Goal: Task Accomplishment & Management: Complete application form

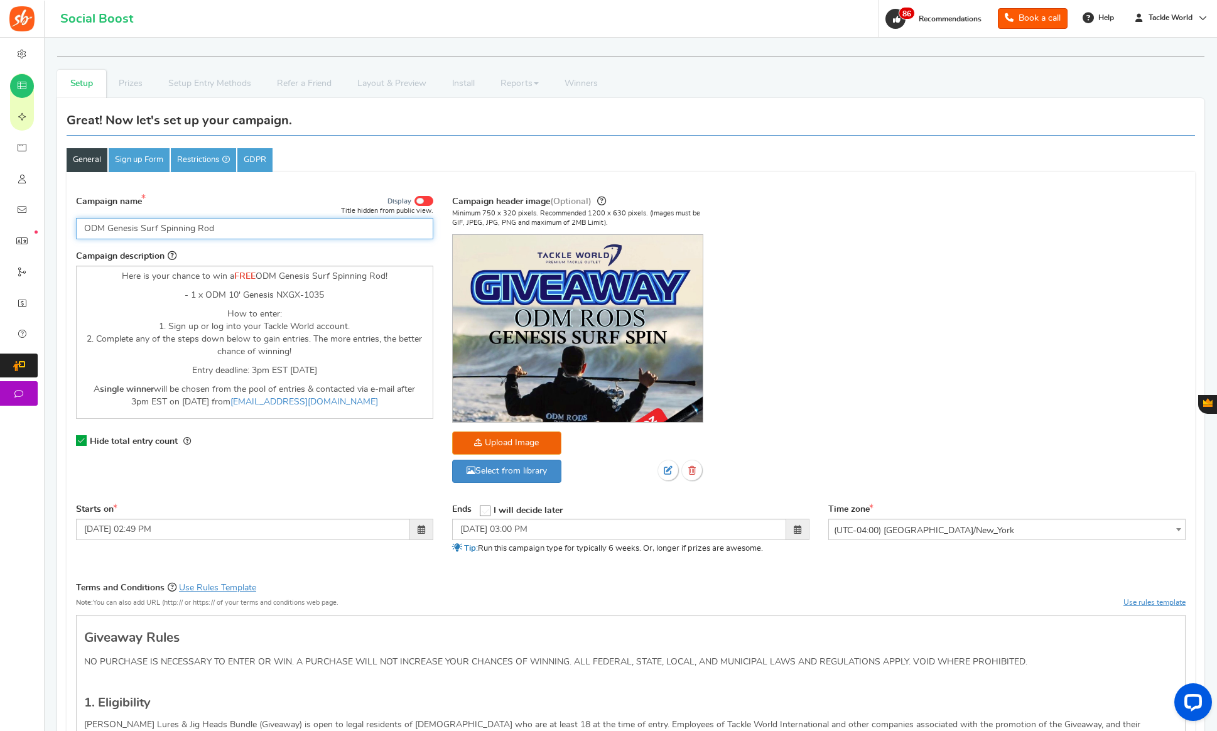
click at [220, 227] on input "ODM Genesis Surf Spinning Rod" at bounding box center [254, 228] width 357 height 21
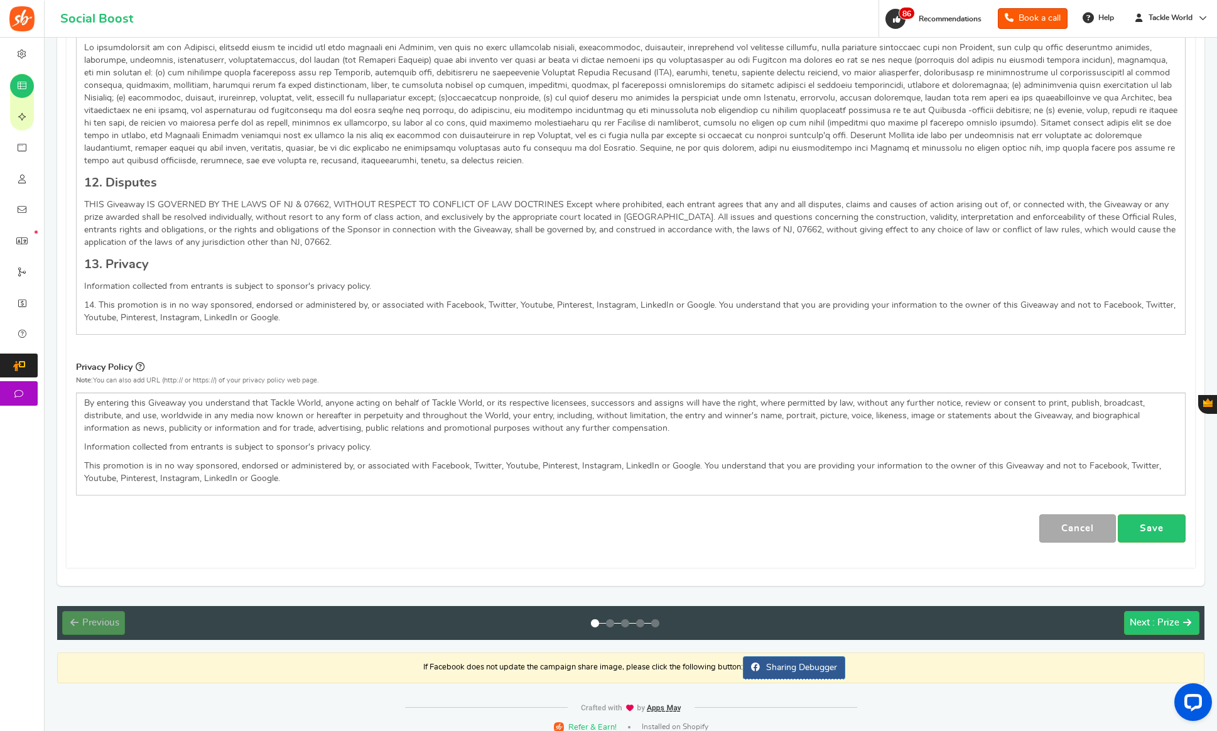
click at [1166, 514] on link "Save" at bounding box center [1152, 528] width 68 height 28
click at [1154, 618] on span ": Prize" at bounding box center [1165, 622] width 27 height 9
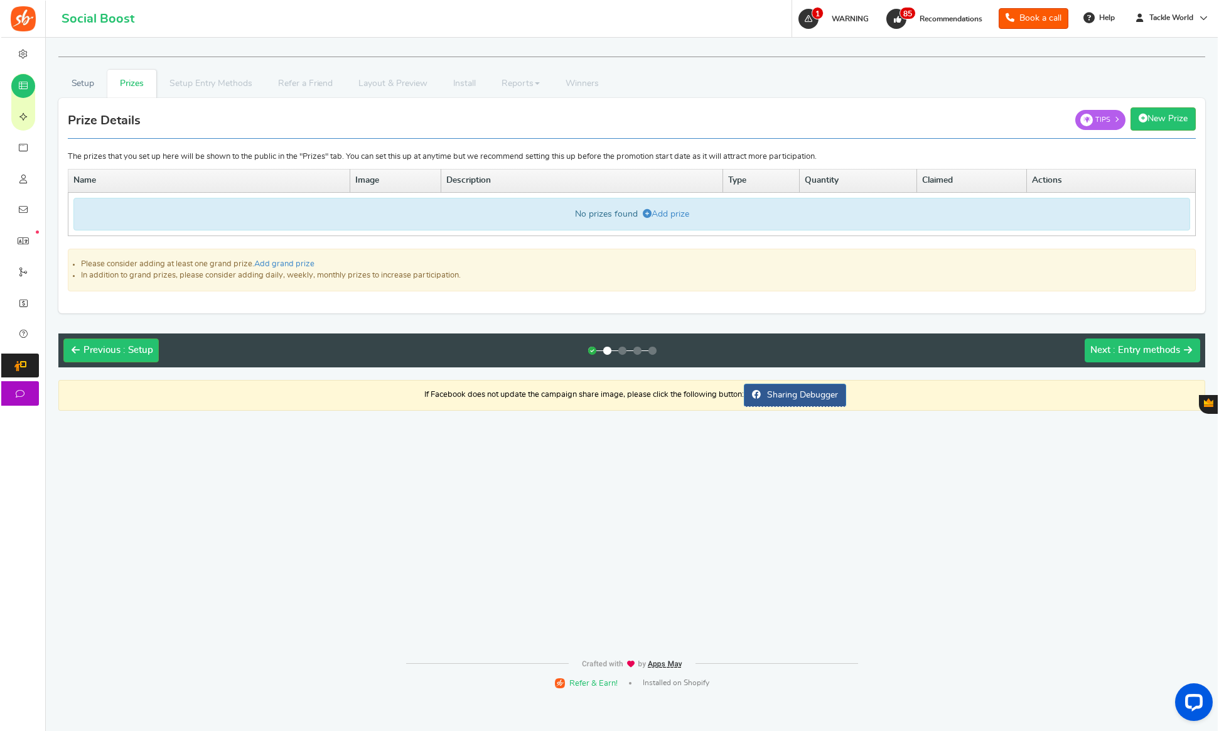
scroll to position [0, 0]
click at [678, 210] on link "Add prize" at bounding box center [666, 214] width 46 height 9
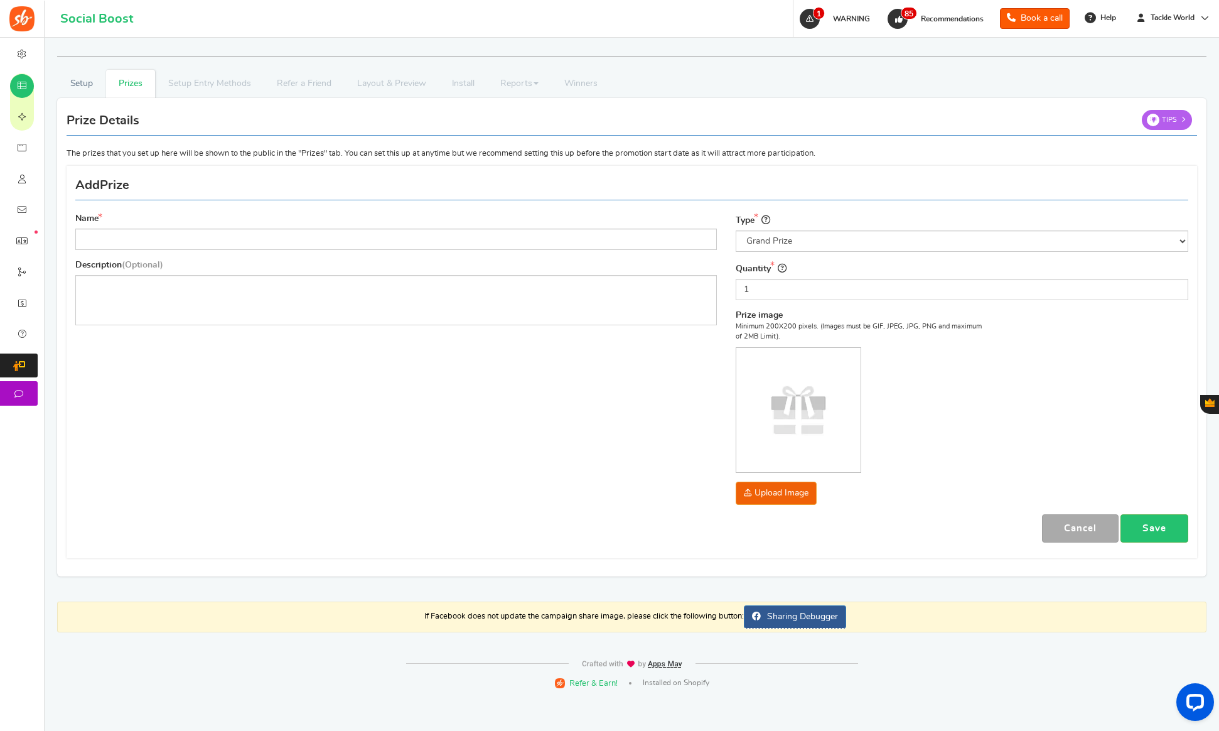
drag, startPoint x: 325, startPoint y: 258, endPoint x: 315, endPoint y: 239, distance: 21.7
click at [325, 258] on div "Name Description (Optional)" at bounding box center [396, 273] width 661 height 121
click at [311, 236] on input "Name" at bounding box center [396, 239] width 642 height 21
paste input "ODM Genesis Surf Spinning Rod"
type input "ODM Genesis Surf Spinning Rod"
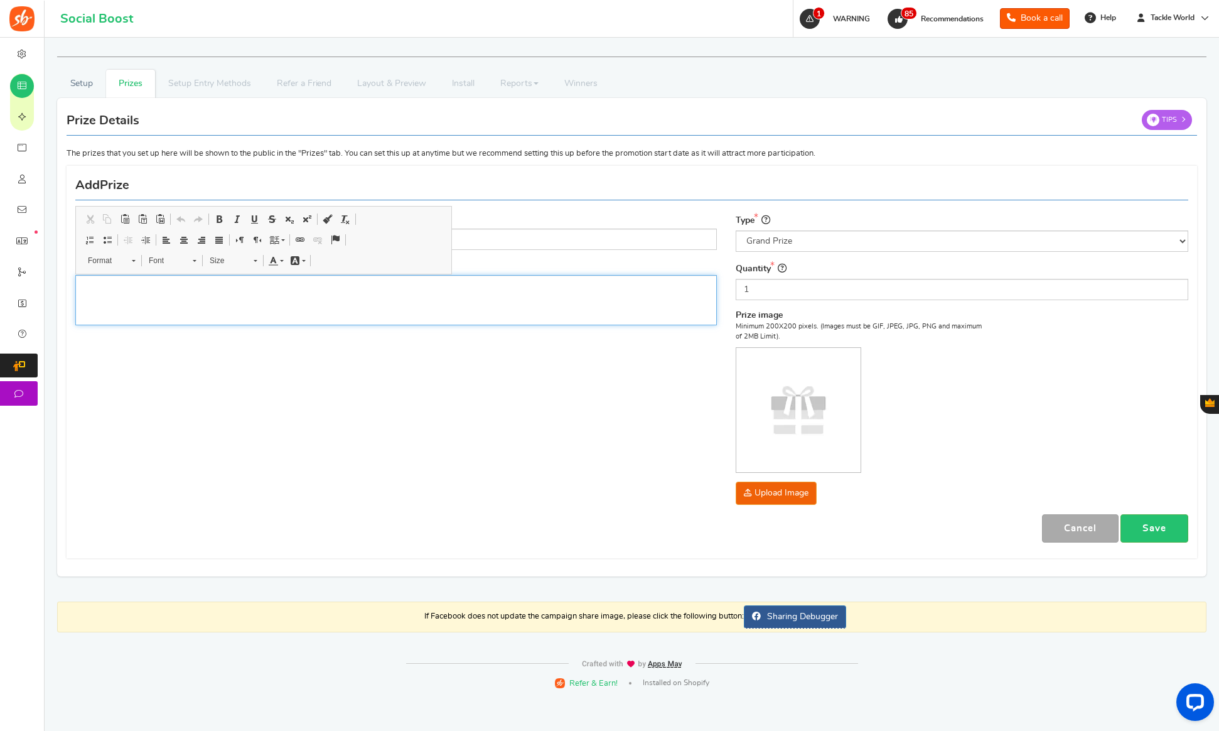
click at [403, 276] on div "Editor, prize_description" at bounding box center [396, 300] width 642 height 50
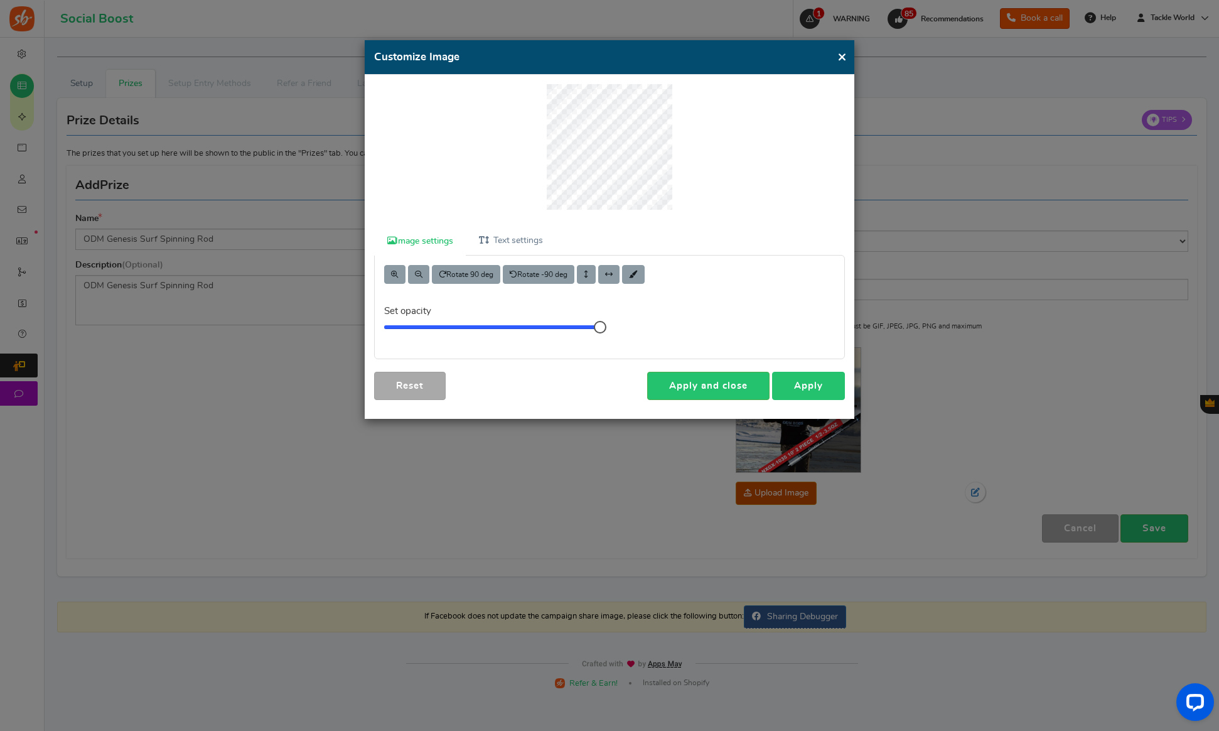
click at [804, 390] on link "Apply" at bounding box center [808, 386] width 73 height 28
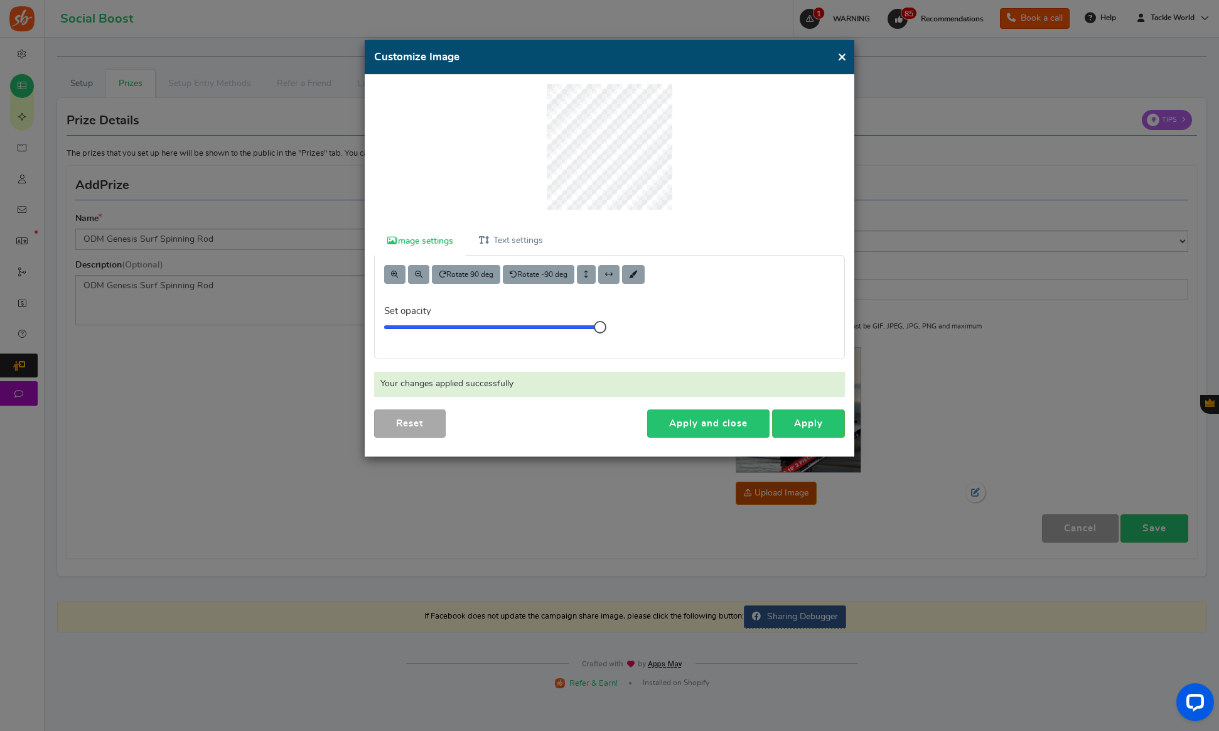
drag, startPoint x: 839, startPoint y: 59, endPoint x: 947, endPoint y: 193, distance: 171.9
click at [839, 59] on button "×" at bounding box center [842, 57] width 9 height 16
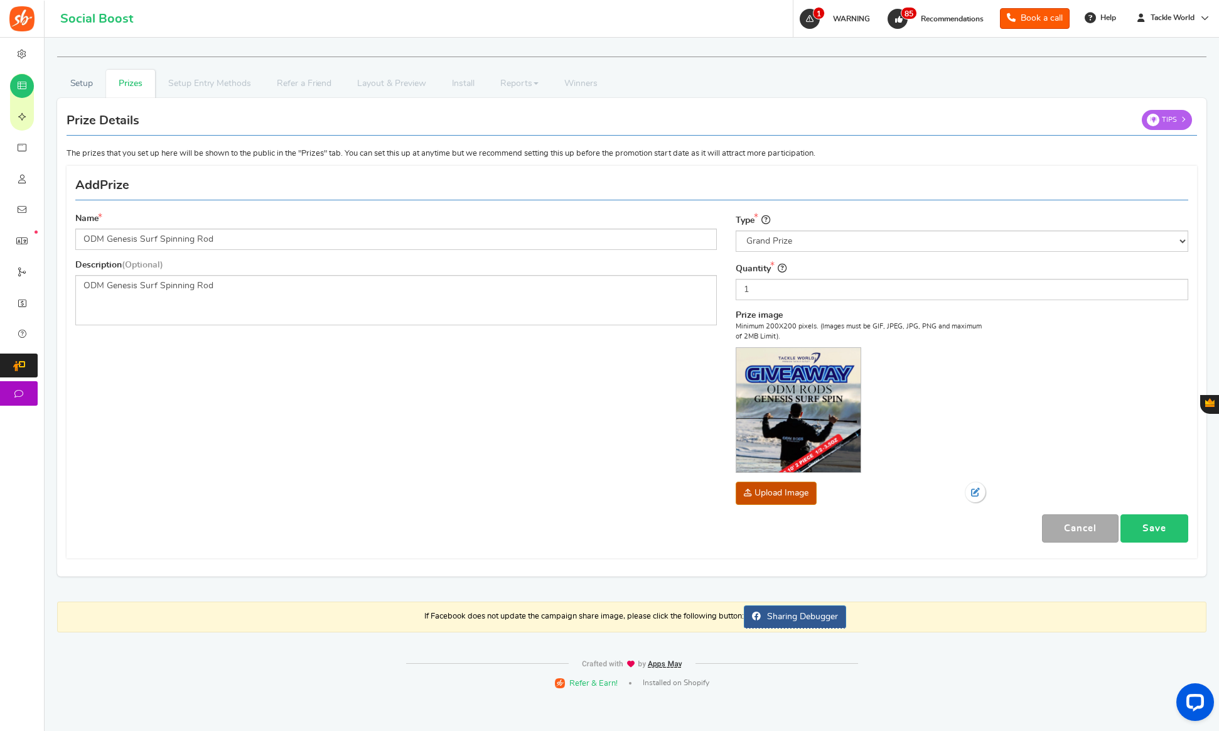
click at [1155, 538] on link "Save" at bounding box center [1155, 528] width 68 height 28
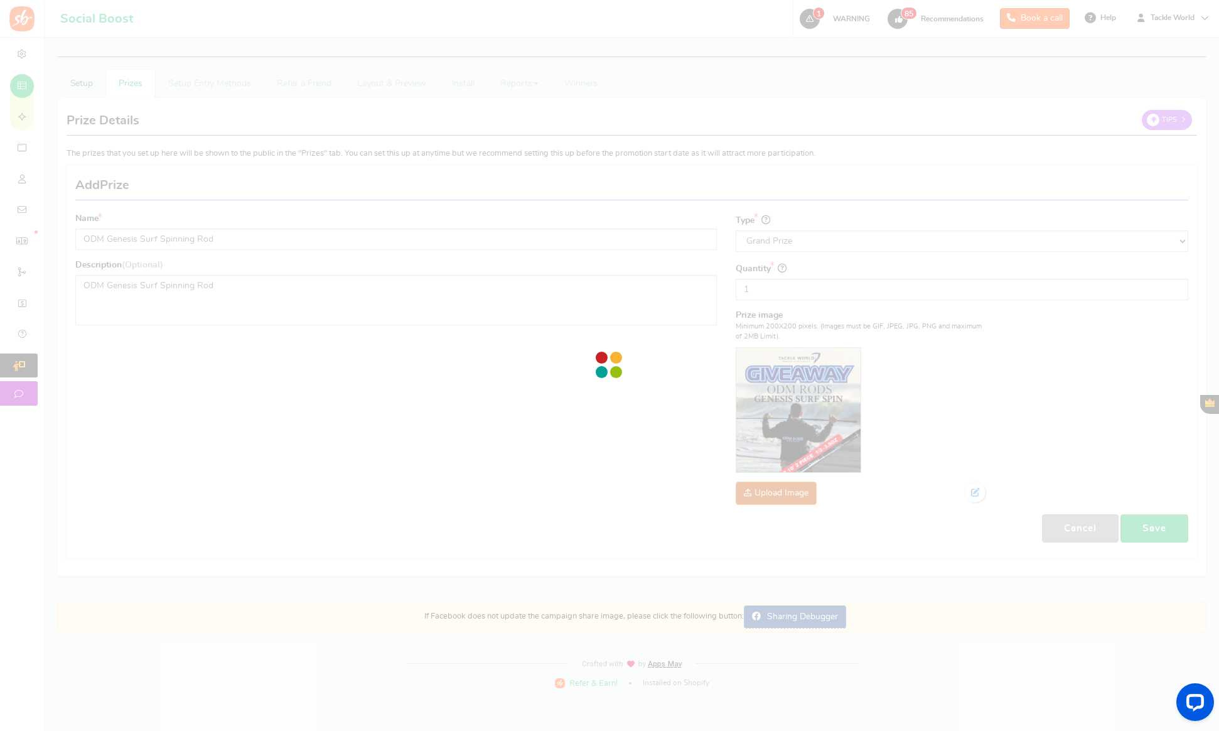
scroll to position [0, 9]
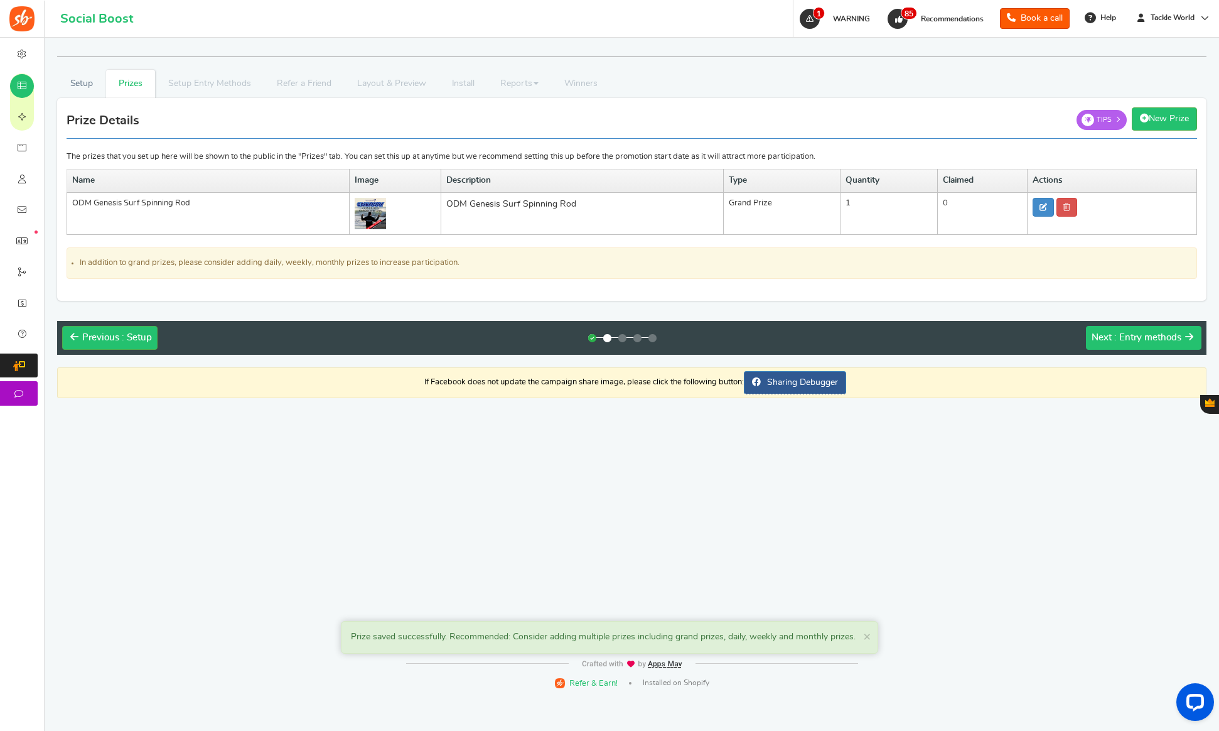
click at [1172, 333] on span ": Entry methods" at bounding box center [1148, 337] width 67 height 9
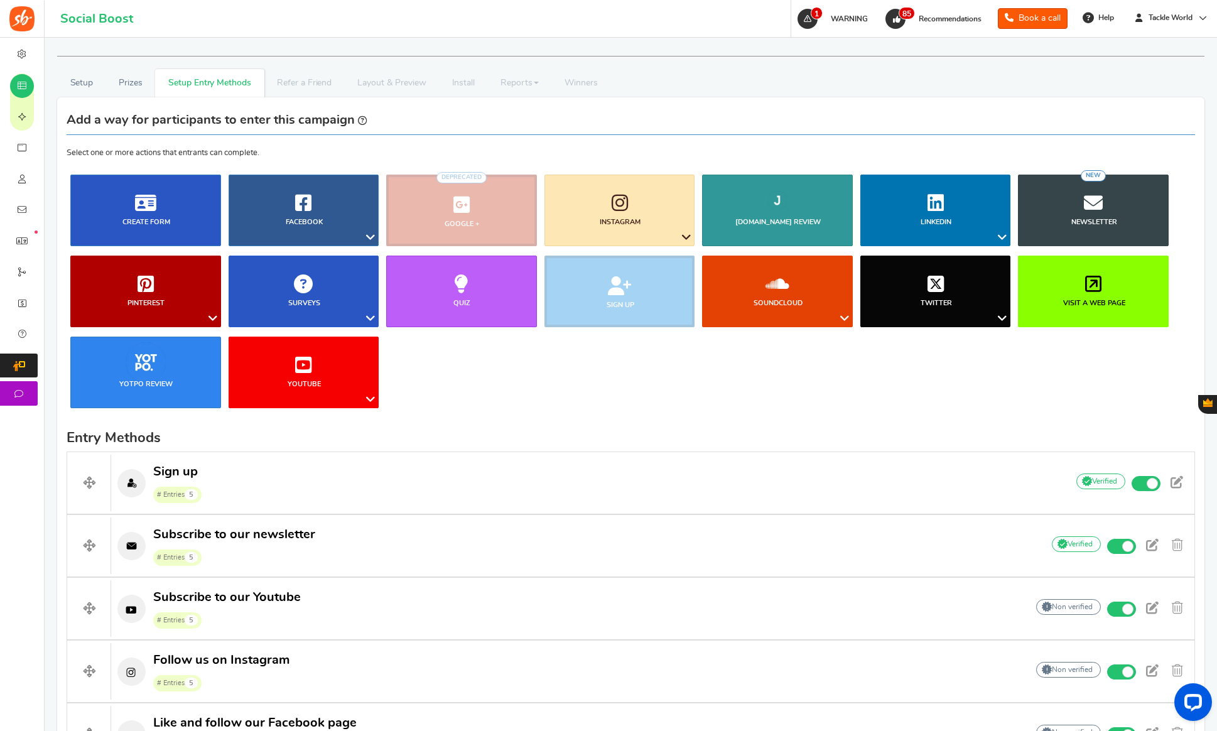
scroll to position [450, 0]
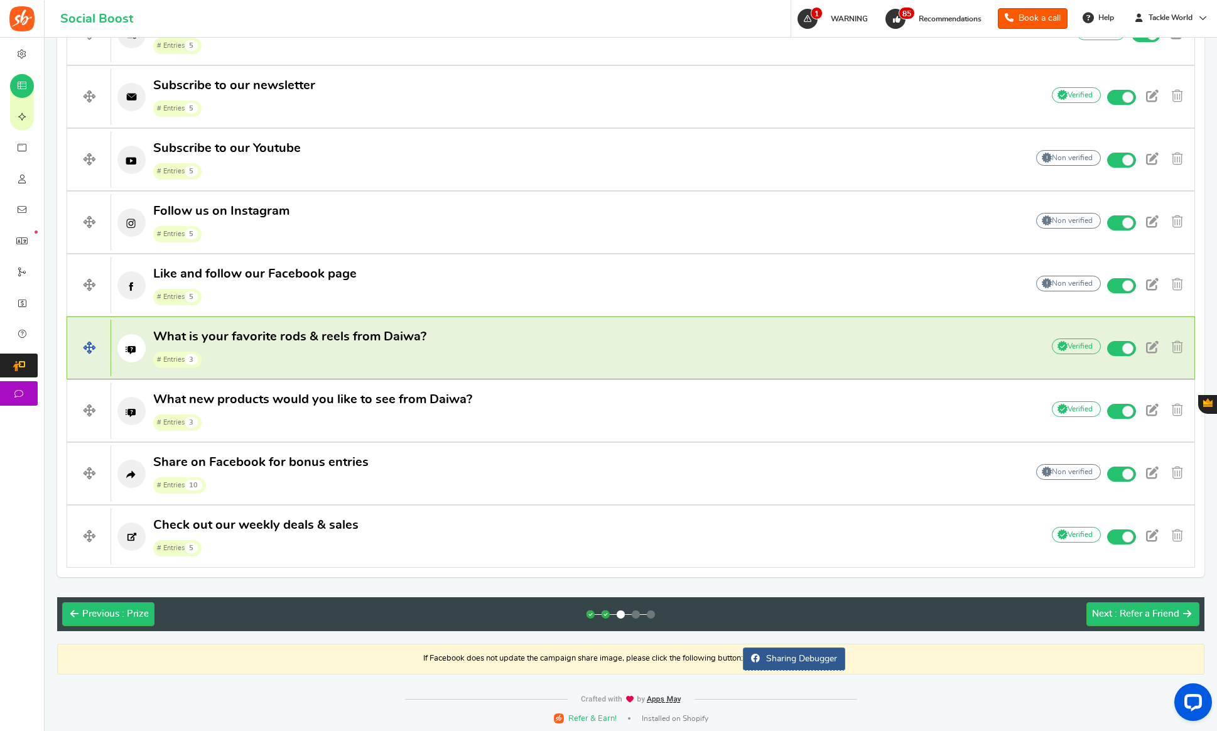
click at [374, 352] on span "# Entries 3" at bounding box center [289, 359] width 273 height 19
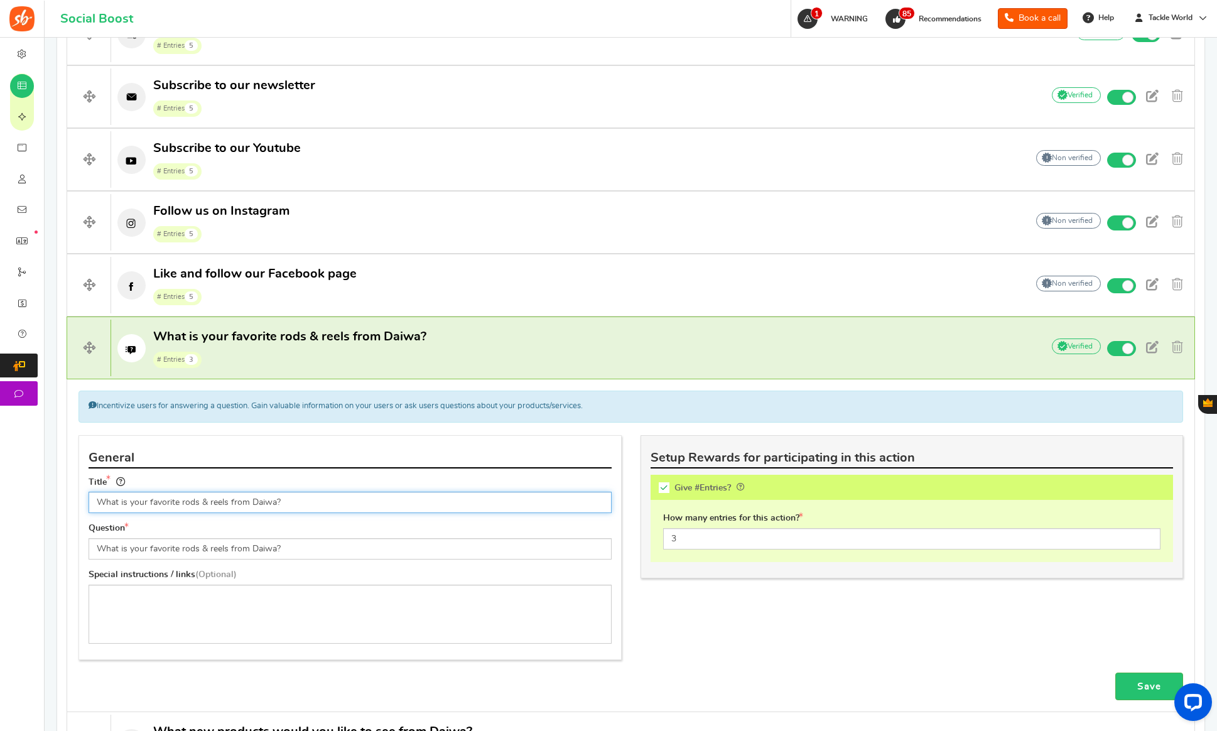
drag, startPoint x: 183, startPoint y: 504, endPoint x: 335, endPoint y: 512, distance: 152.2
click at [335, 512] on input "What is your favorite rods & reels from Daiwa?" at bounding box center [350, 502] width 523 height 21
type input "What is your favorite rods from ODM?"
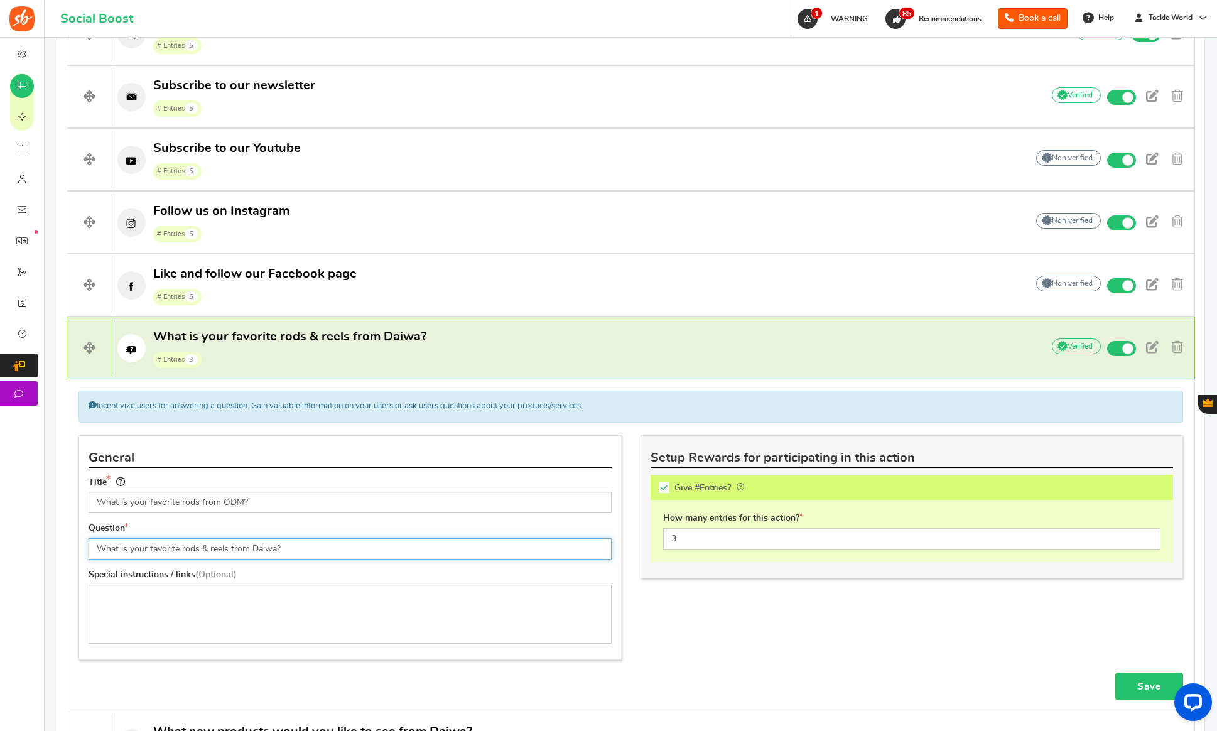
drag, startPoint x: 200, startPoint y: 550, endPoint x: 462, endPoint y: 562, distance: 261.5
click at [462, 562] on div "Question What is your favorite rods & reels from [GEOGRAPHIC_DATA]?" at bounding box center [350, 545] width 542 height 46
type input "What is your favorite rods from ODM?"
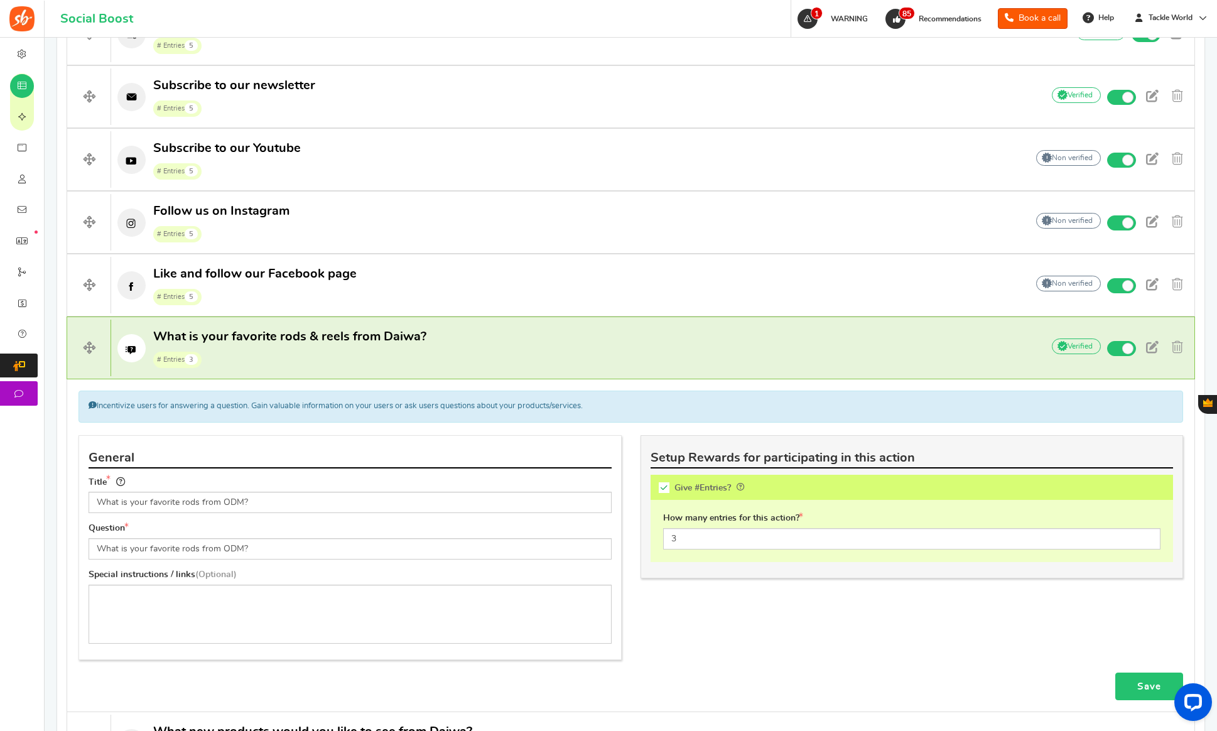
drag, startPoint x: 1143, startPoint y: 686, endPoint x: 715, endPoint y: 612, distance: 434.7
click at [1142, 686] on link "Save" at bounding box center [1149, 687] width 68 height 28
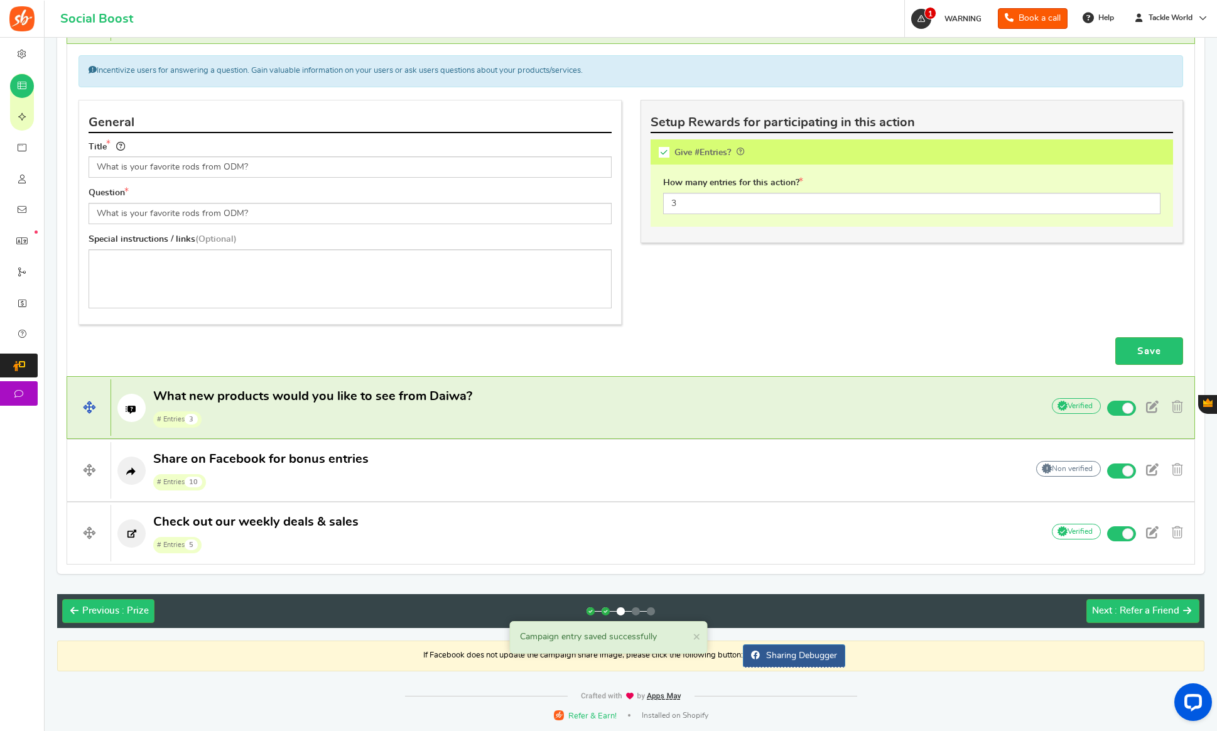
click at [288, 413] on span "# Entries 3" at bounding box center [312, 418] width 319 height 19
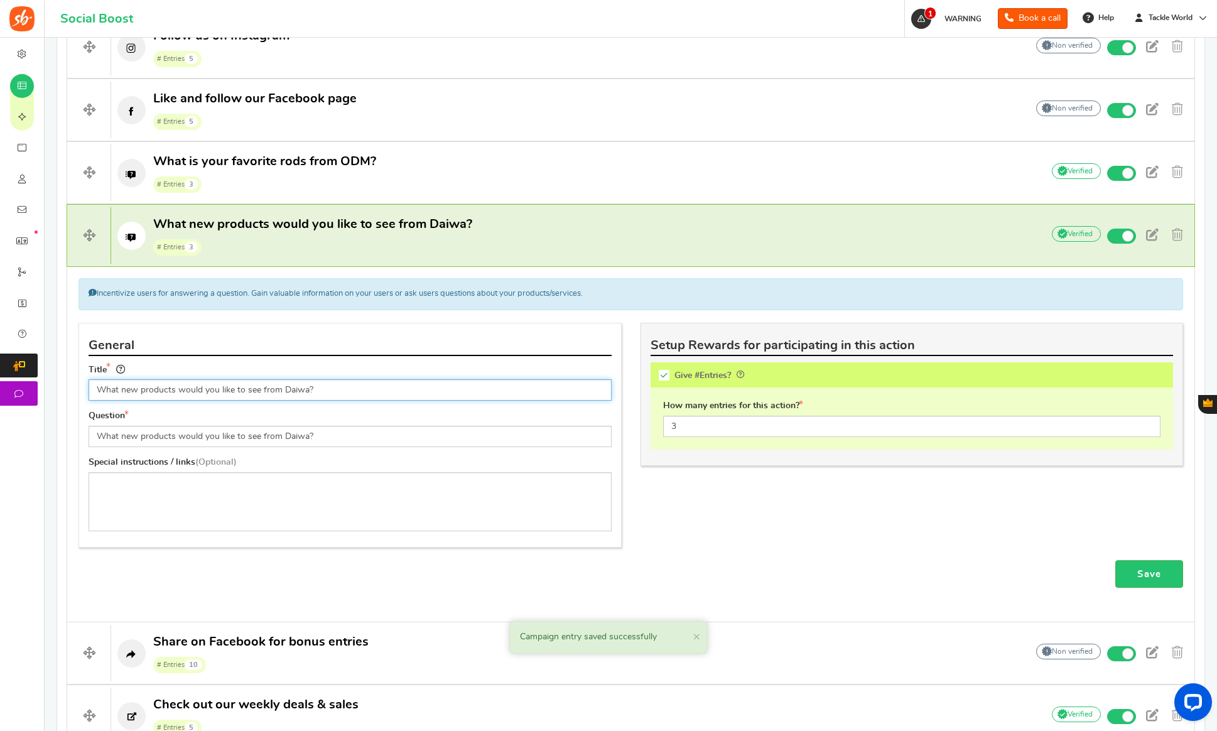
scroll to position [746, 0]
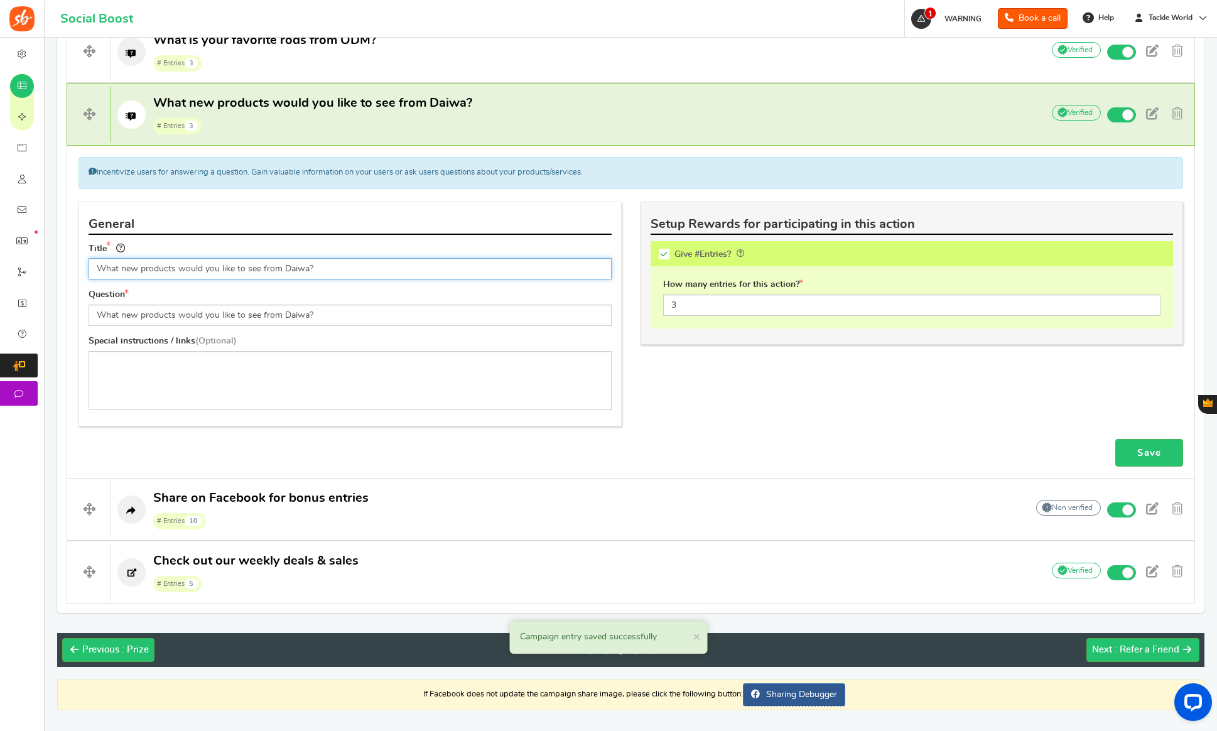
click at [286, 271] on input "What new products would you like to see from Daiwa?" at bounding box center [350, 268] width 523 height 21
type input "What new products would you like to see from ODM Rods?"
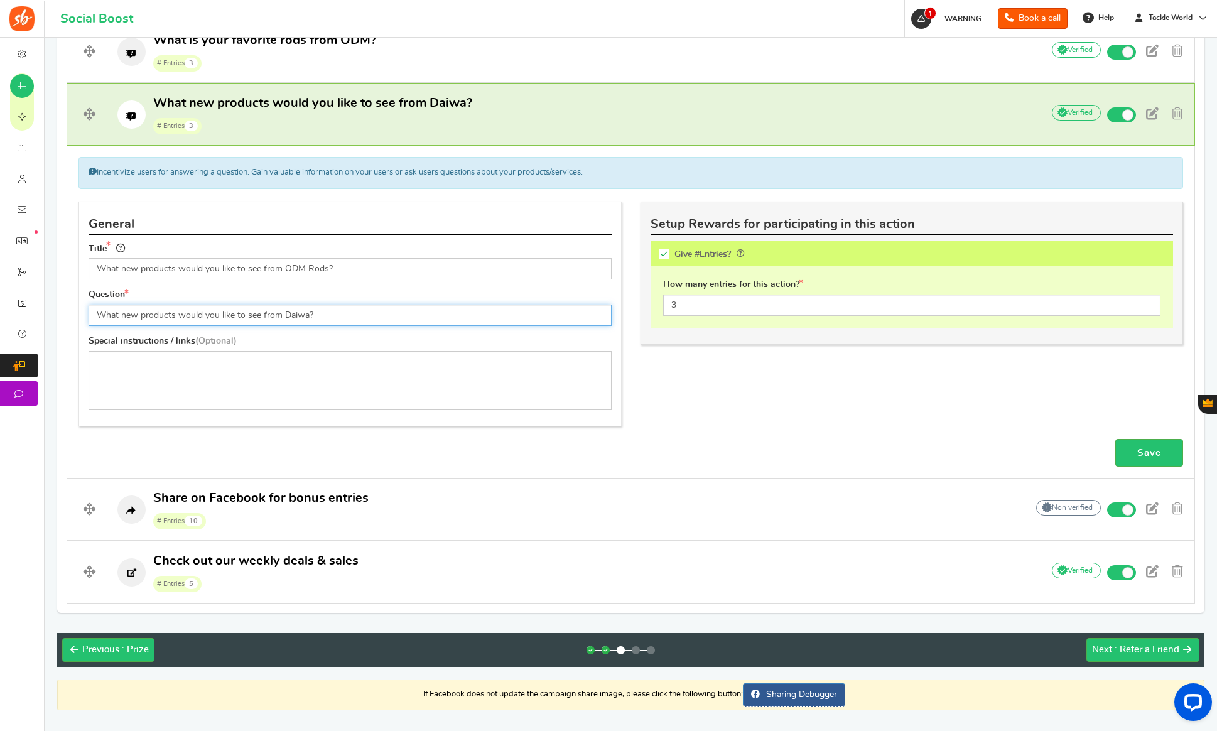
click at [289, 313] on input "What new products would you like to see from Daiwa?" at bounding box center [350, 315] width 523 height 21
type input "What new products would you like to see from ODM Rods?"
click at [1126, 449] on link "Save" at bounding box center [1149, 453] width 68 height 28
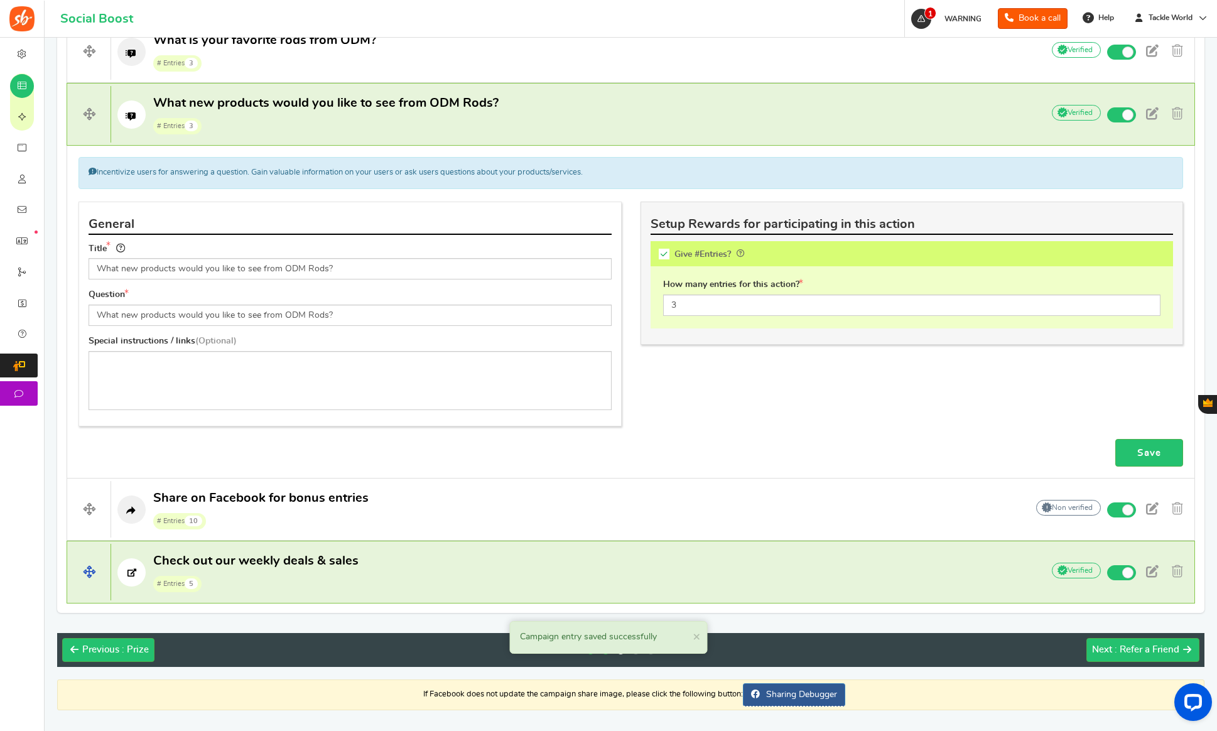
click at [429, 501] on p "Share on Facebook for bonus entries # Entries 10" at bounding box center [562, 510] width 903 height 40
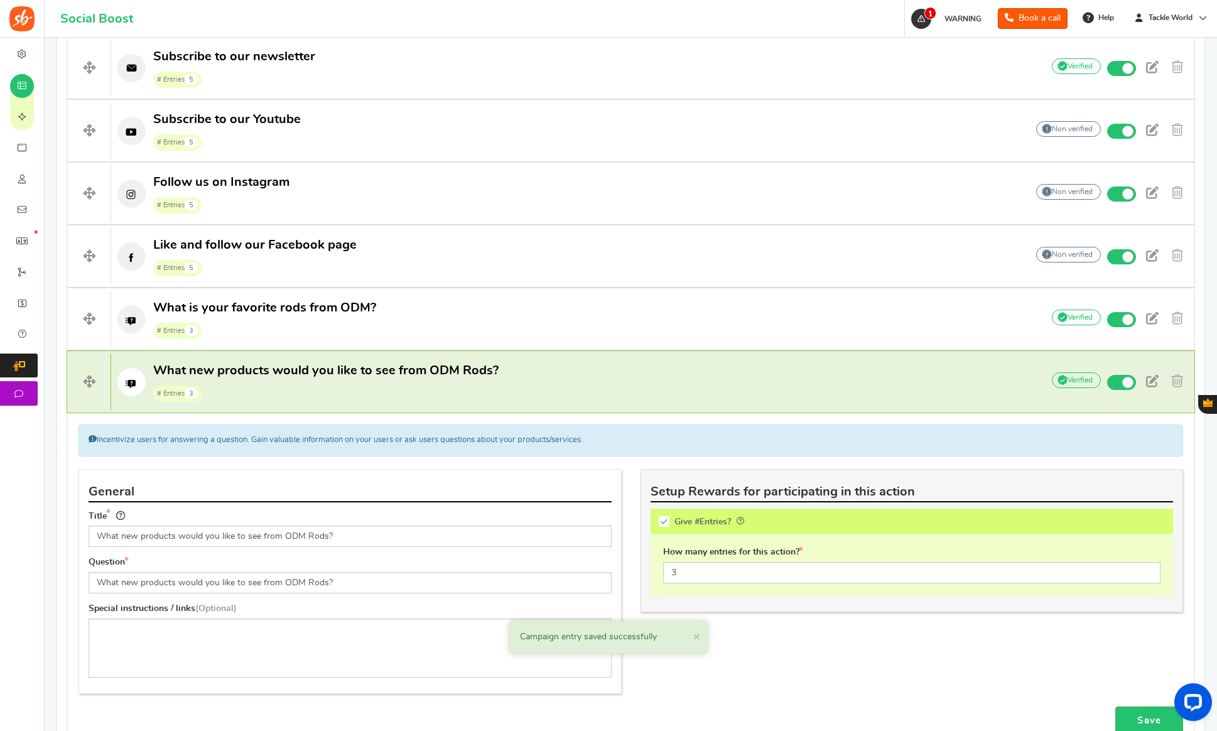
scroll to position [746, 0]
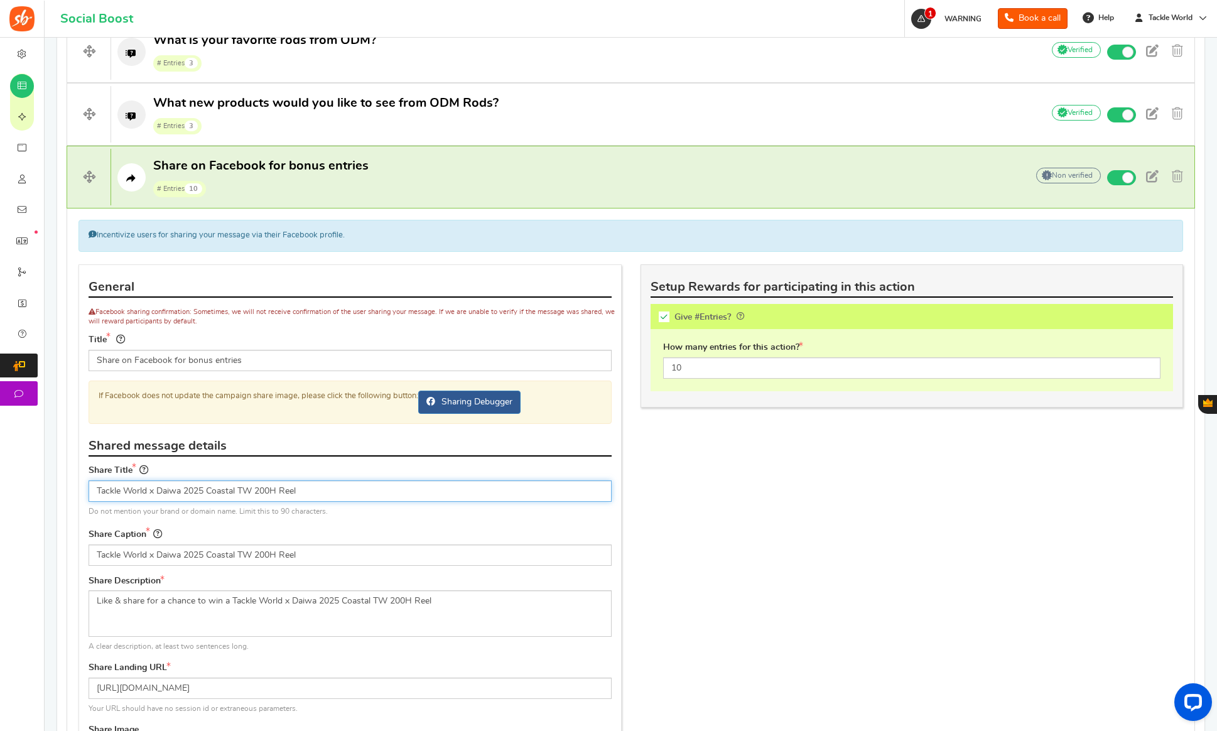
drag, startPoint x: 158, startPoint y: 492, endPoint x: 441, endPoint y: 492, distance: 283.8
click at [441, 491] on input "Tackle World x Daiwa 2025 Coastal TW 200H Reel" at bounding box center [350, 490] width 523 height 21
paste input "ODM Genesis Surf Spinning Rod"
type input "Tackle World x ODM Genesis Surf Spinning Rod"
click at [194, 551] on input "Tackle World x Daiwa 2025 Coastal TW 200H Reel" at bounding box center [350, 554] width 523 height 21
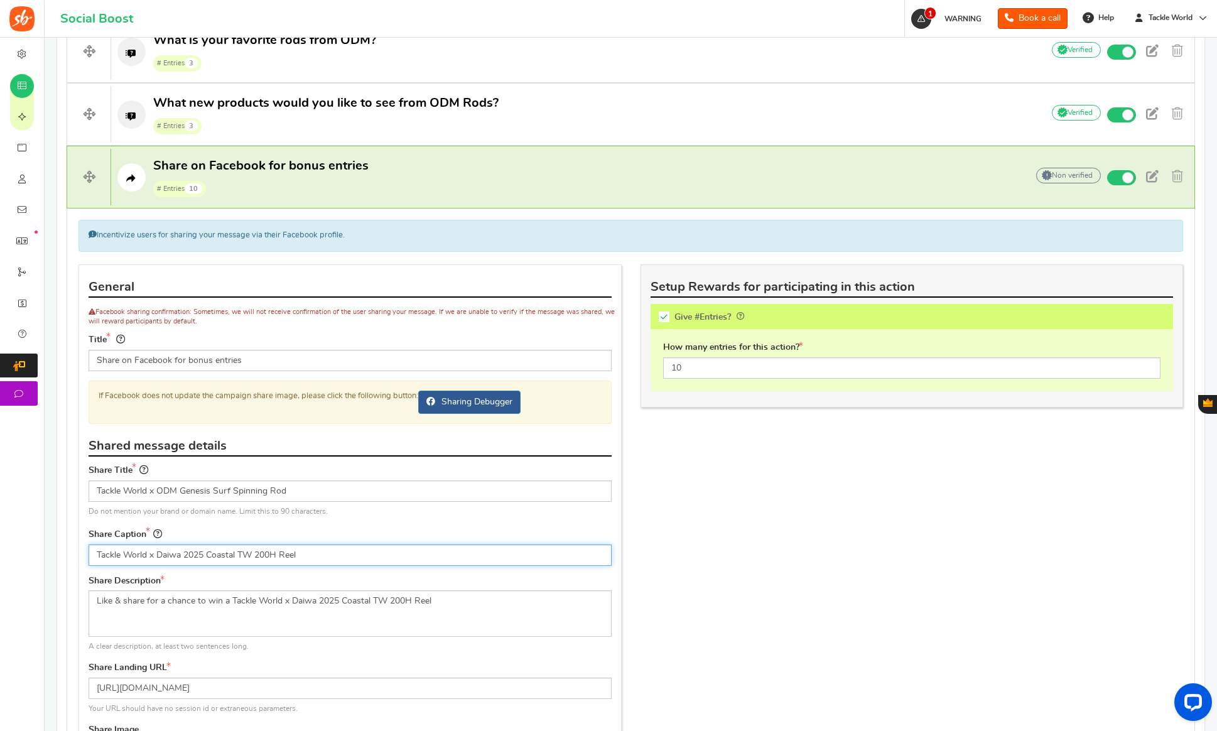
paste input "ODM Genesis Surf Spinning Rod"
type input "Tackle World x ODM Genesis Surf Spinning Rod"
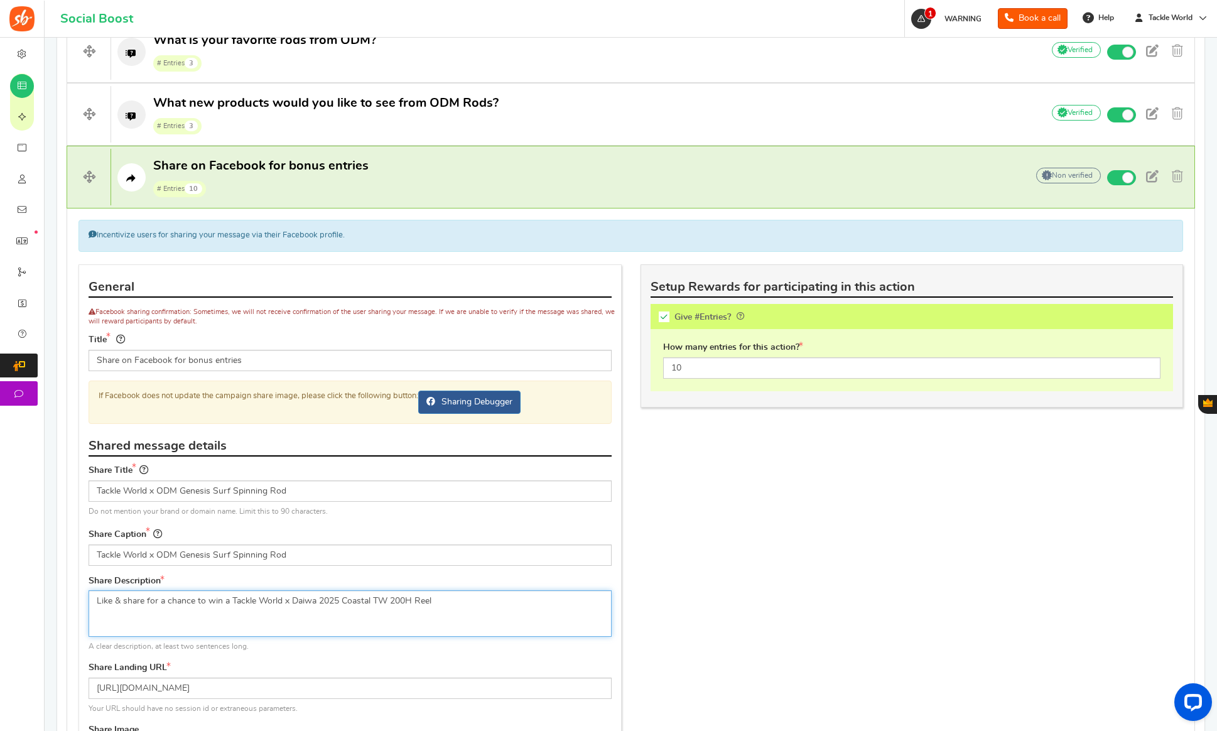
drag, startPoint x: 230, startPoint y: 603, endPoint x: 653, endPoint y: 610, distance: 423.3
click at [653, 610] on div "General Facebook sharing confirmation: Sometimes, we will not receive confirmat…" at bounding box center [630, 614] width 1123 height 701
paste textarea "ODM Genesis Surf Spinning Rod"
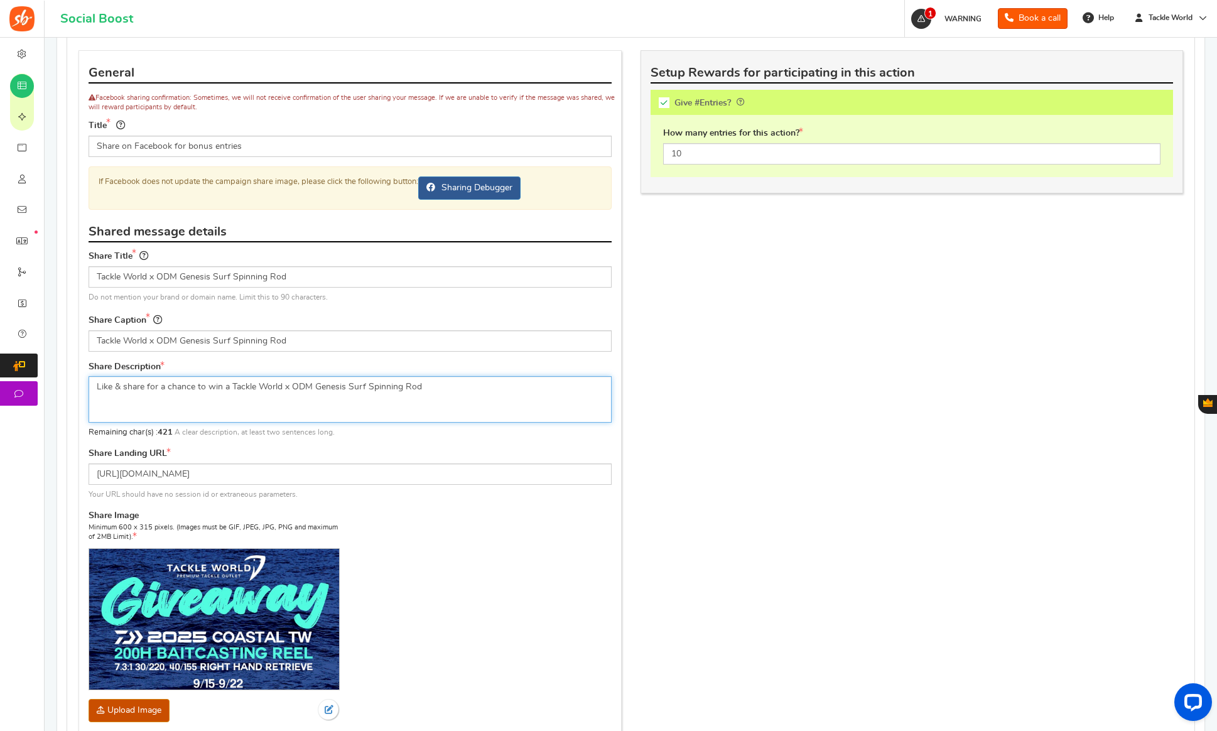
type textarea "Like & share for a chance to win a Tackle World x ODM Genesis Surf Spinning Rod"
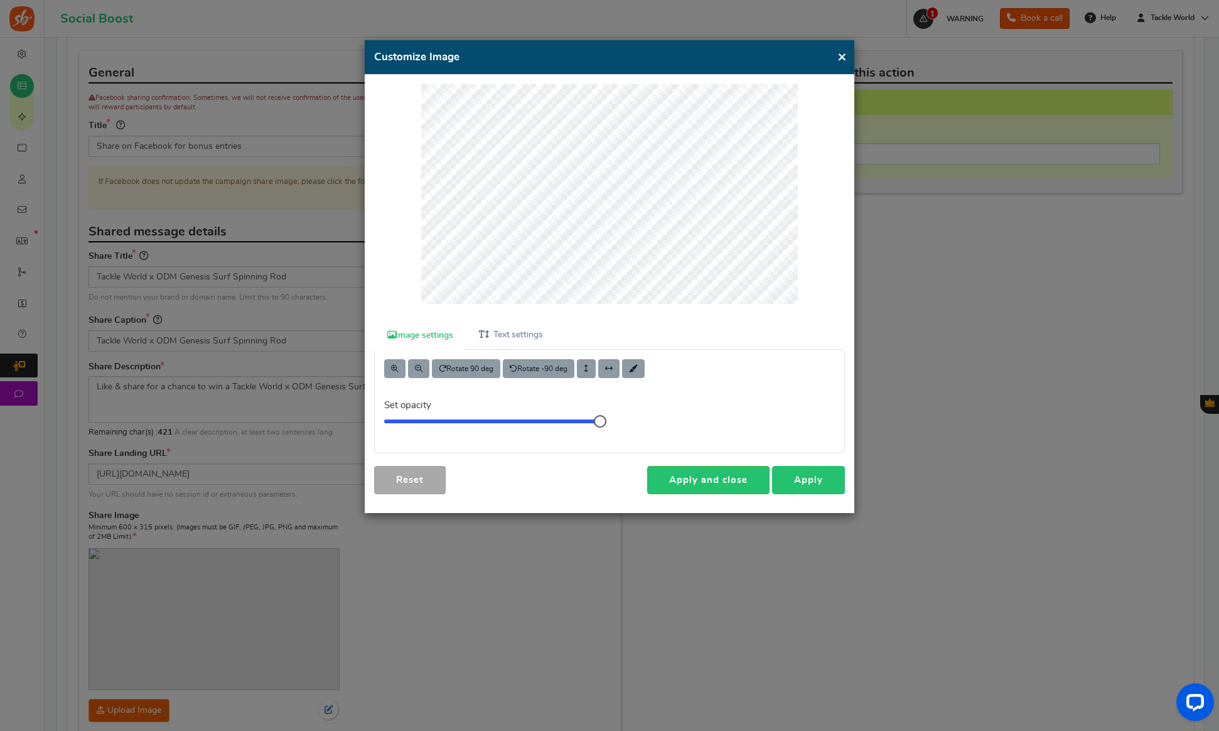
click at [786, 468] on link "Apply" at bounding box center [808, 480] width 73 height 28
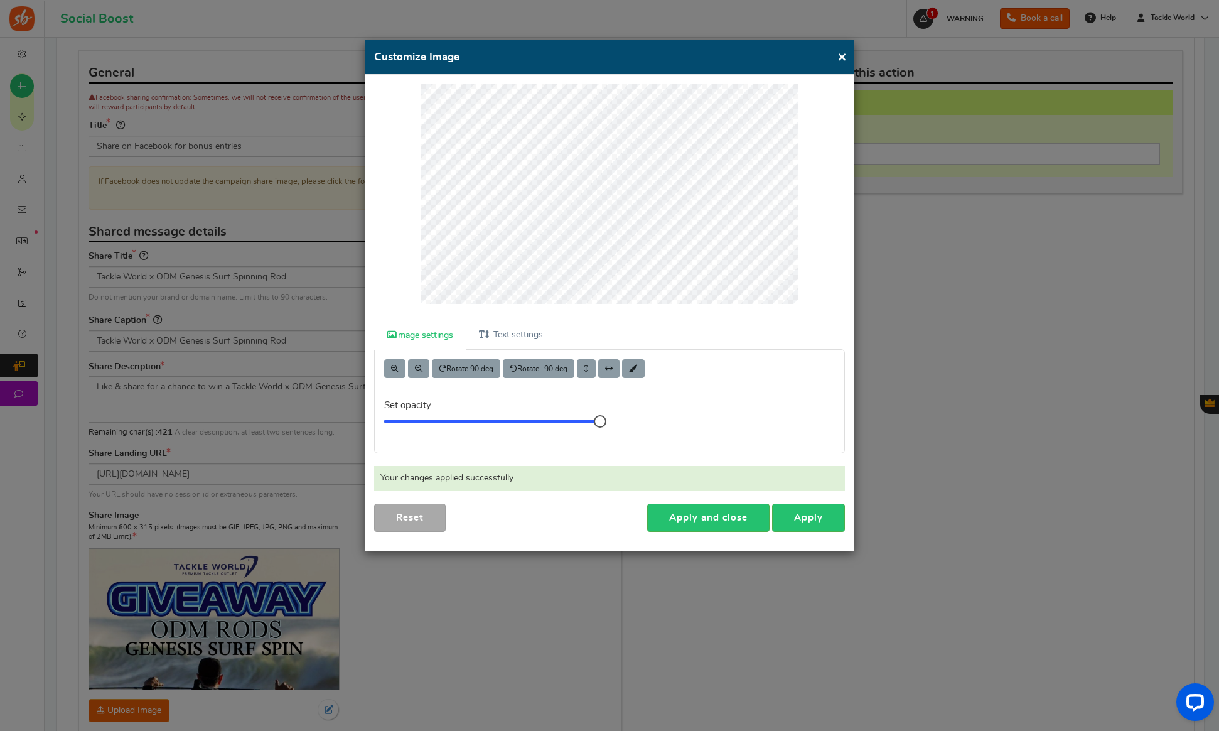
click at [842, 55] on button "×" at bounding box center [842, 57] width 9 height 16
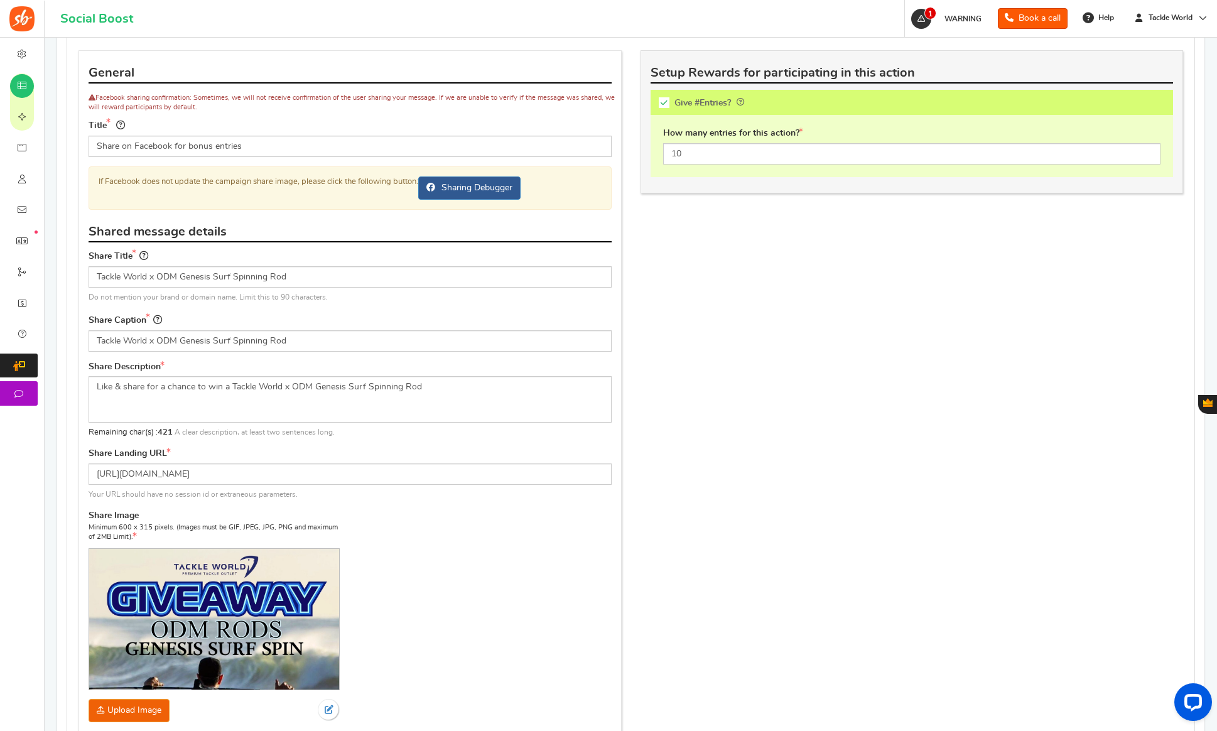
scroll to position [1247, 0]
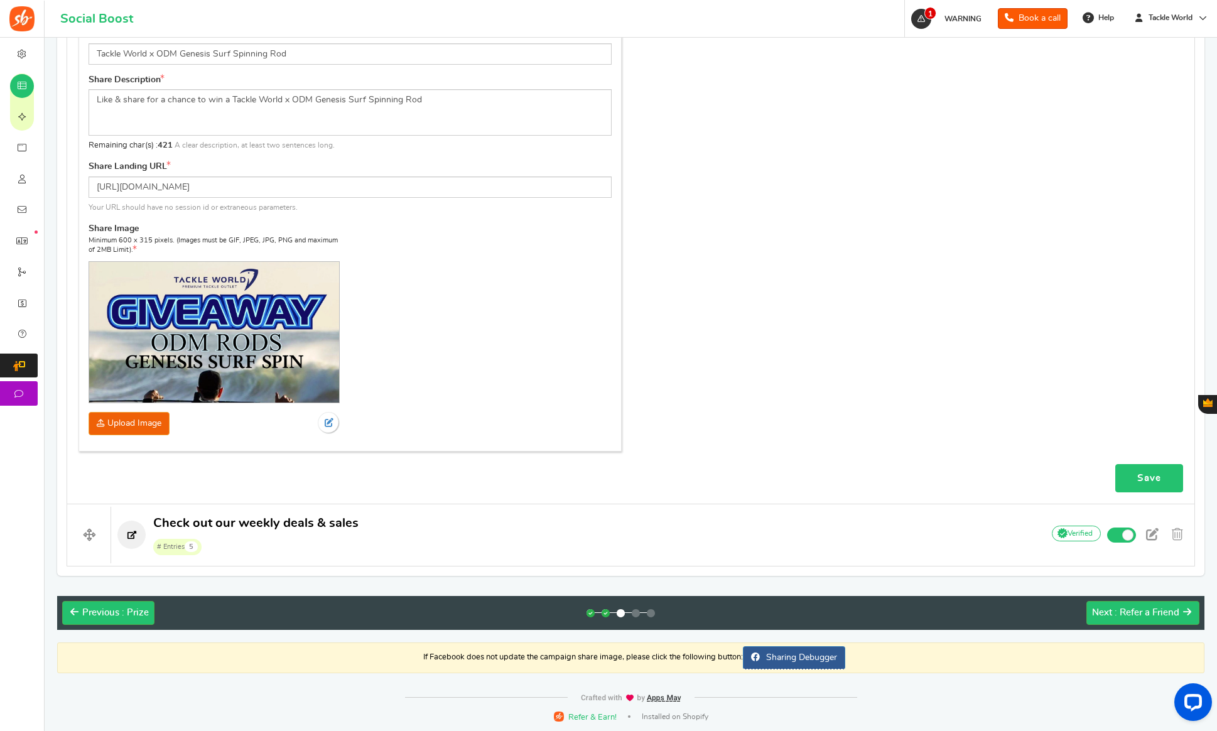
click at [1145, 479] on link "Save" at bounding box center [1149, 478] width 68 height 28
click at [1112, 610] on div "Next : Refer a Friend" at bounding box center [1135, 613] width 87 height 13
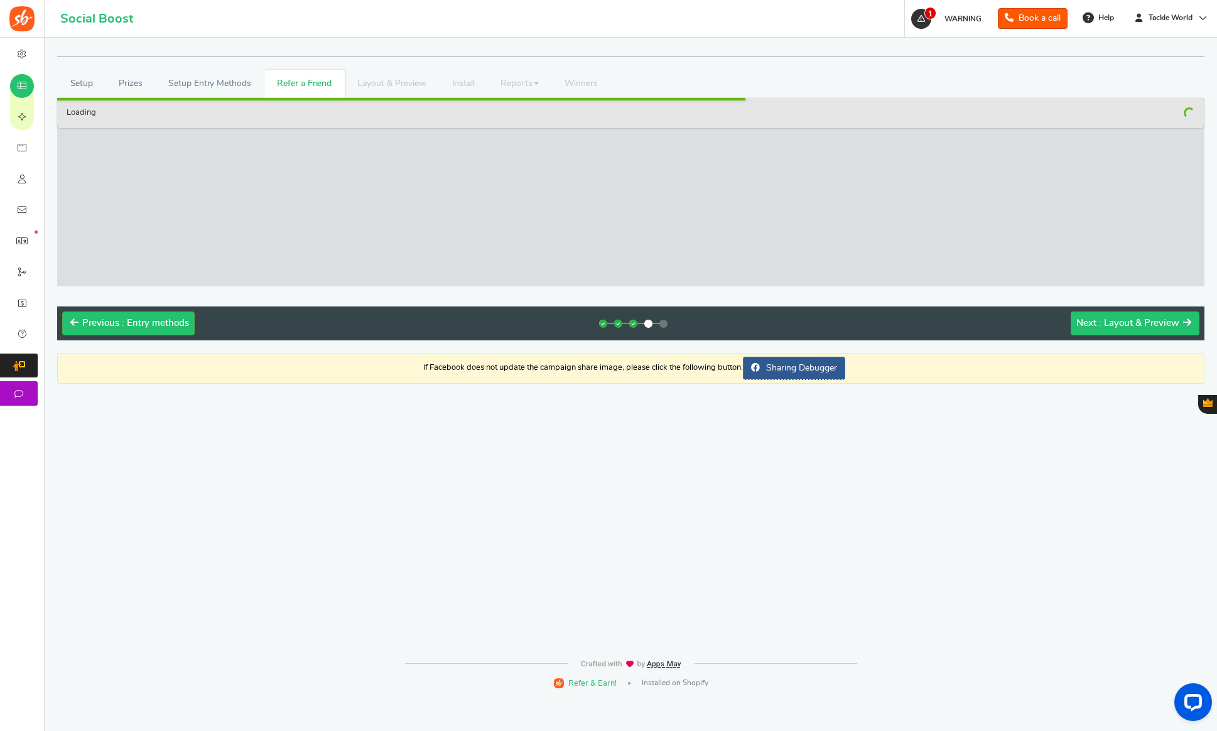
scroll to position [0, 0]
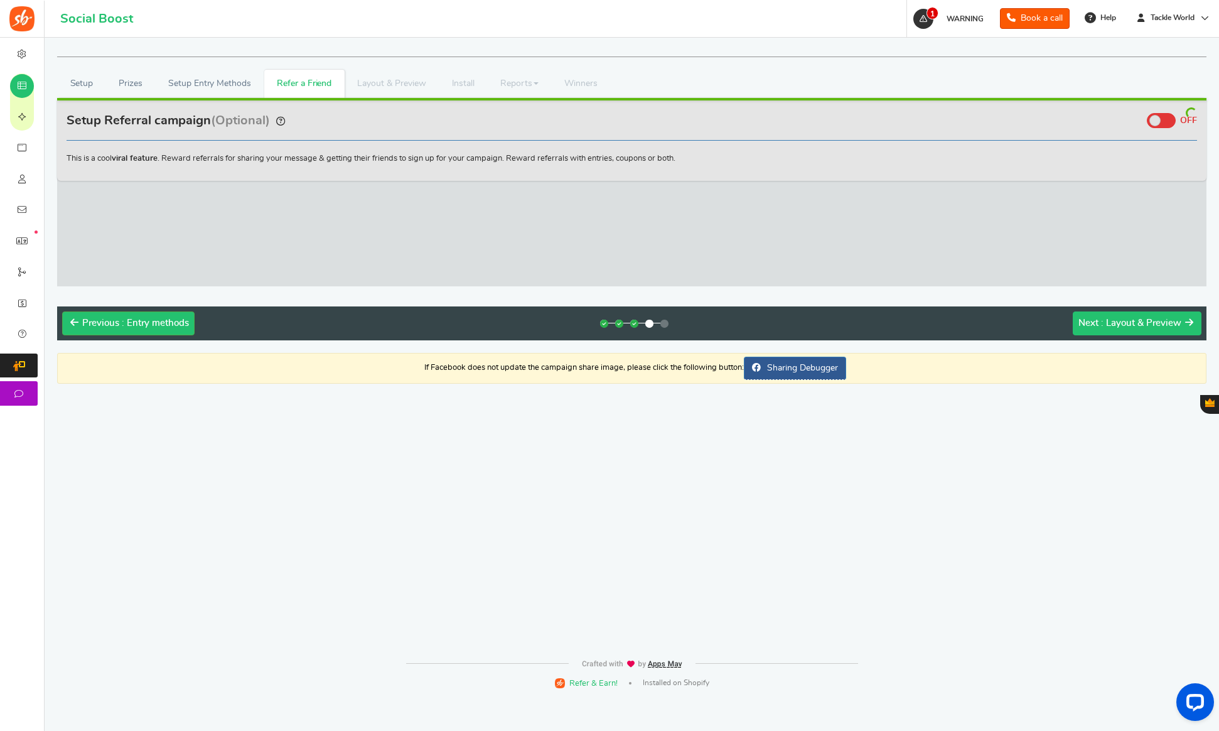
click at [1132, 322] on span ": Layout & Preview" at bounding box center [1141, 322] width 80 height 9
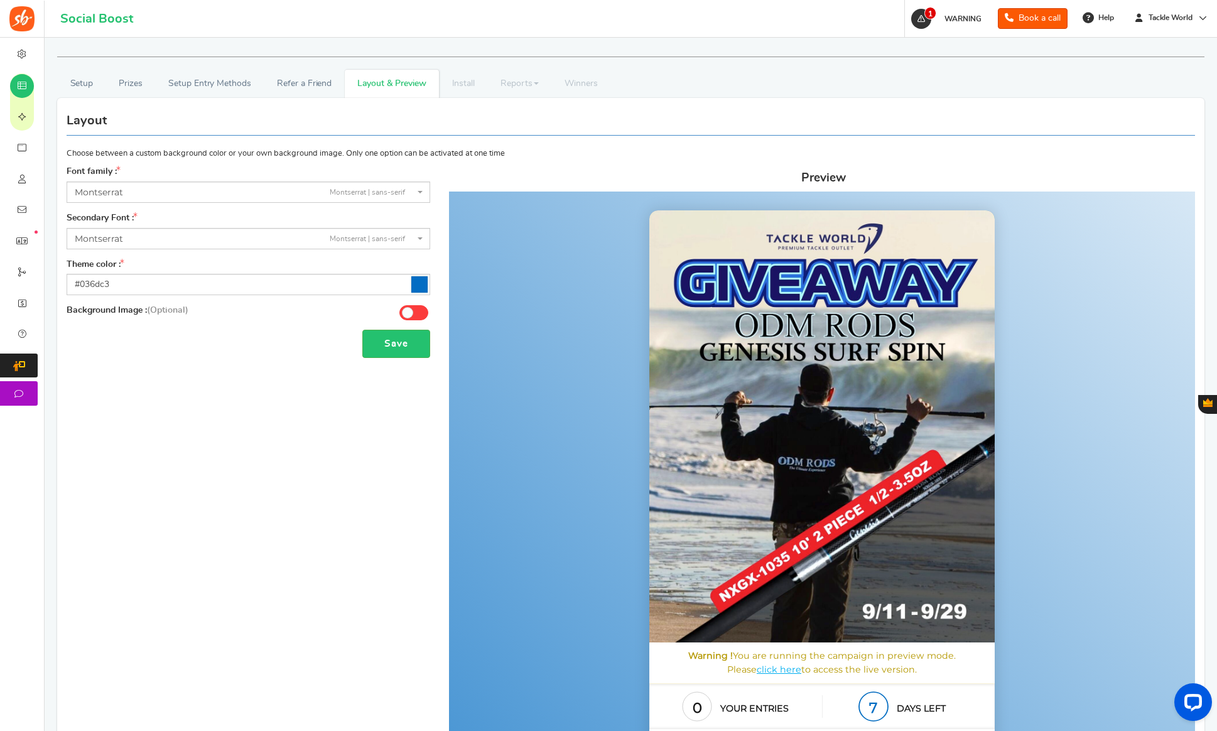
scroll to position [819, 0]
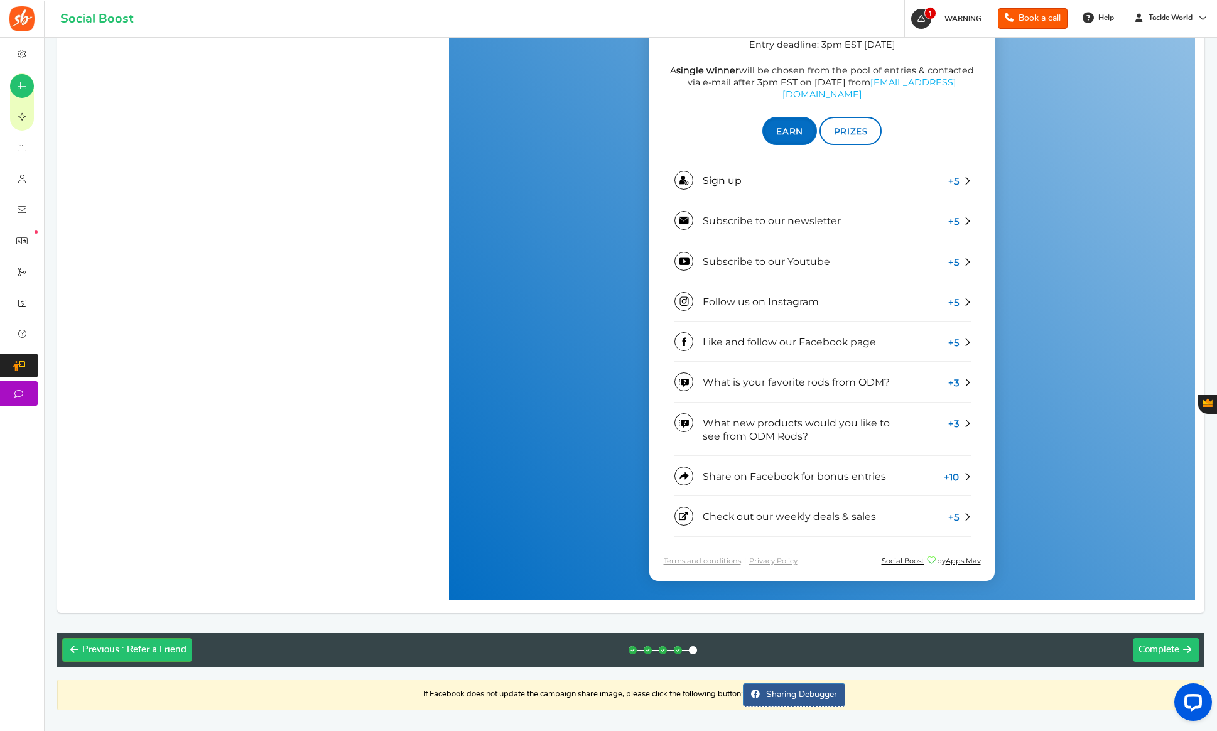
click at [1142, 648] on span "Complete" at bounding box center [1158, 649] width 41 height 9
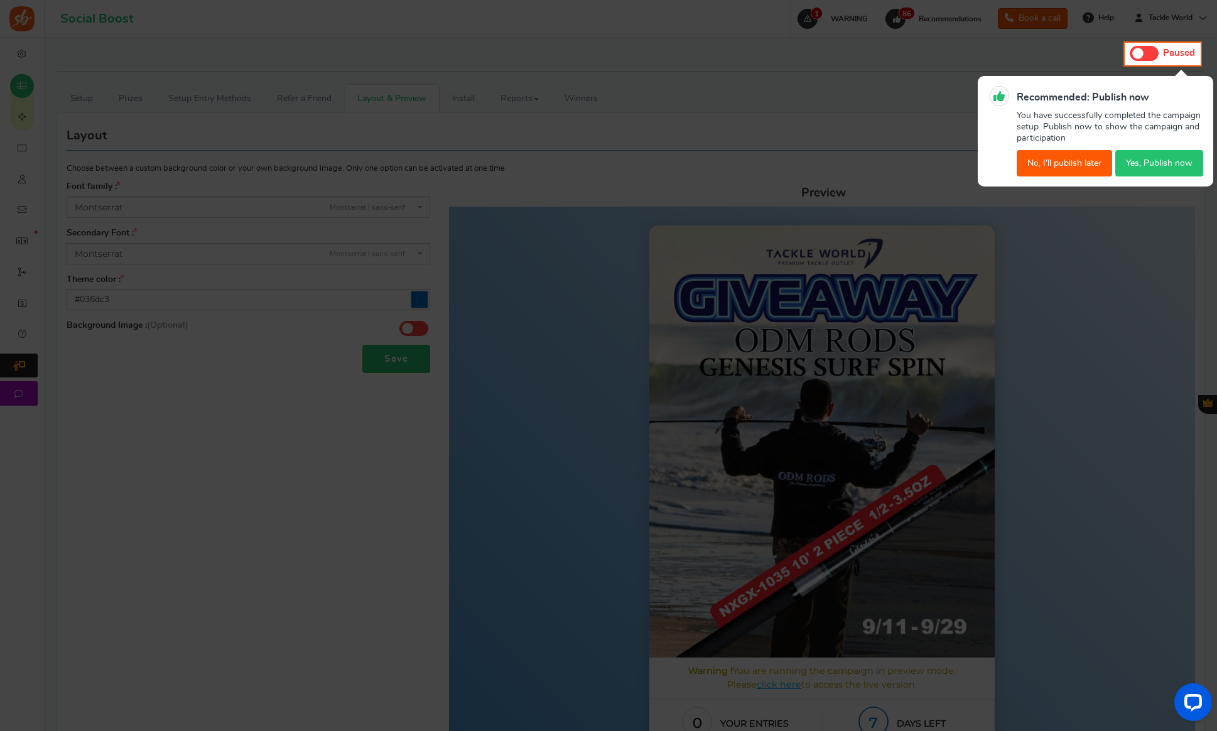
scroll to position [0, 0]
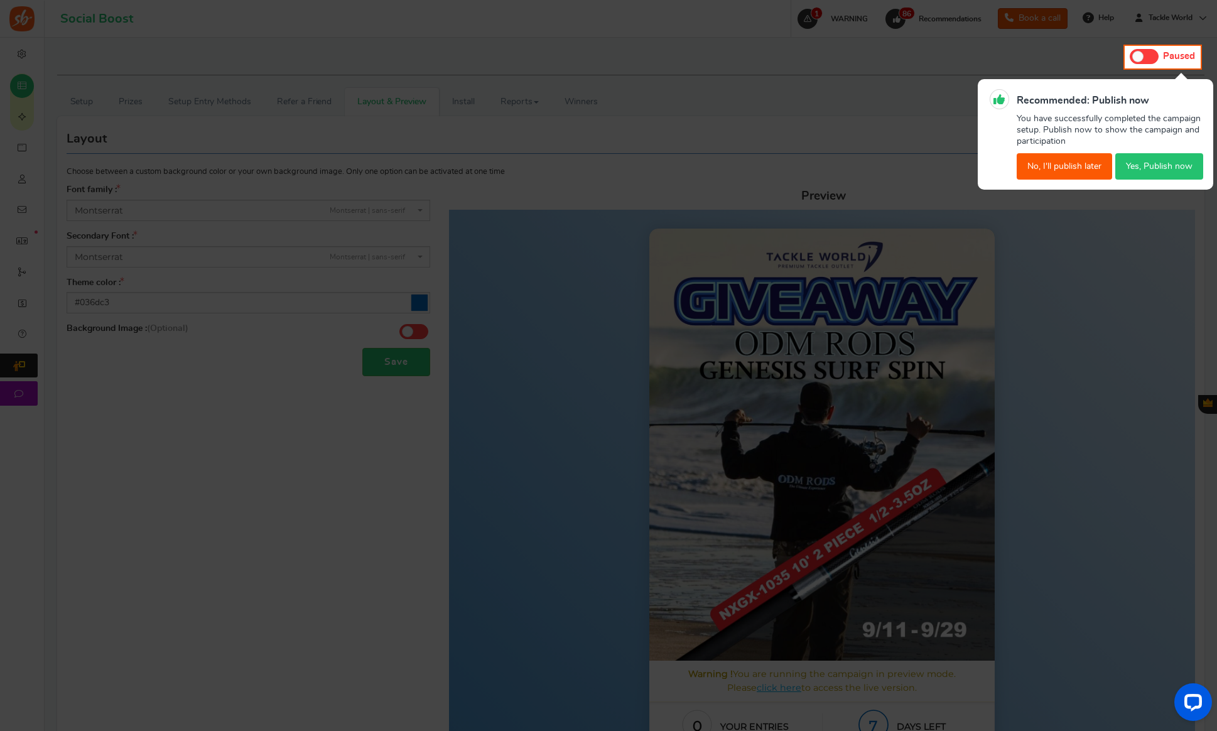
click at [1156, 161] on button "Yes, Publish now" at bounding box center [1159, 166] width 88 height 26
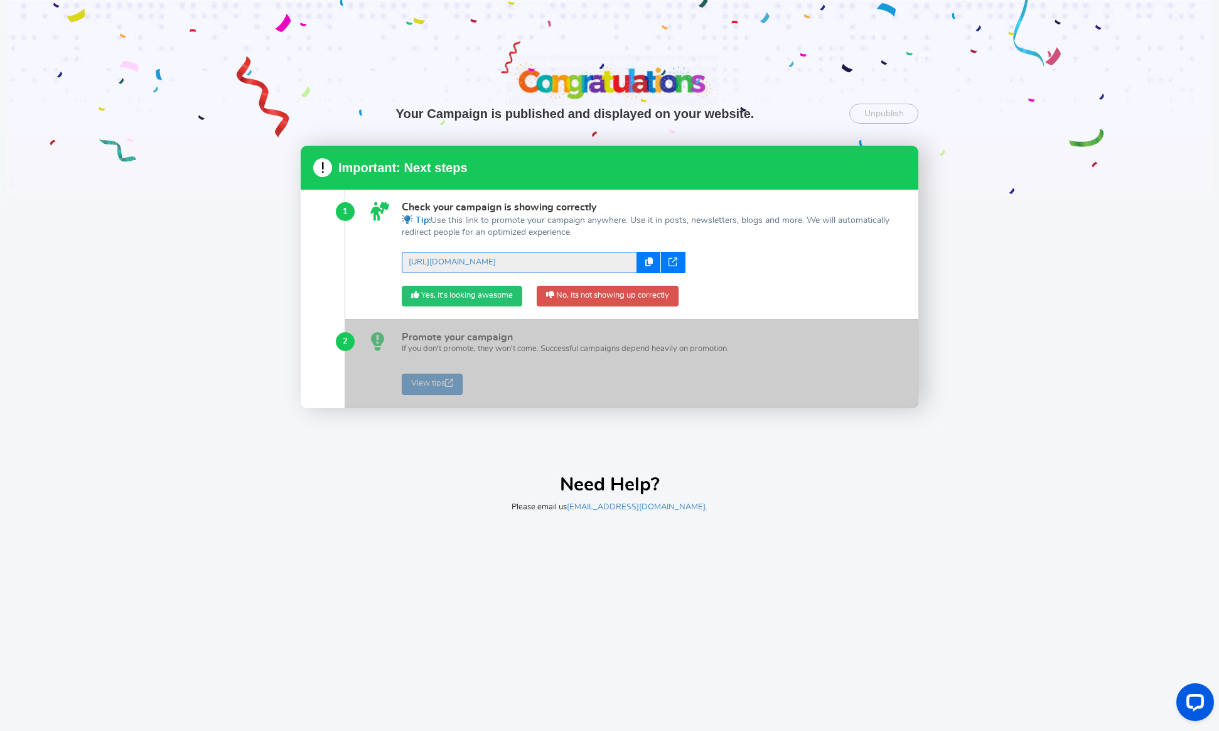
click at [441, 289] on link "Yes, it's looking awesome" at bounding box center [462, 296] width 121 height 21
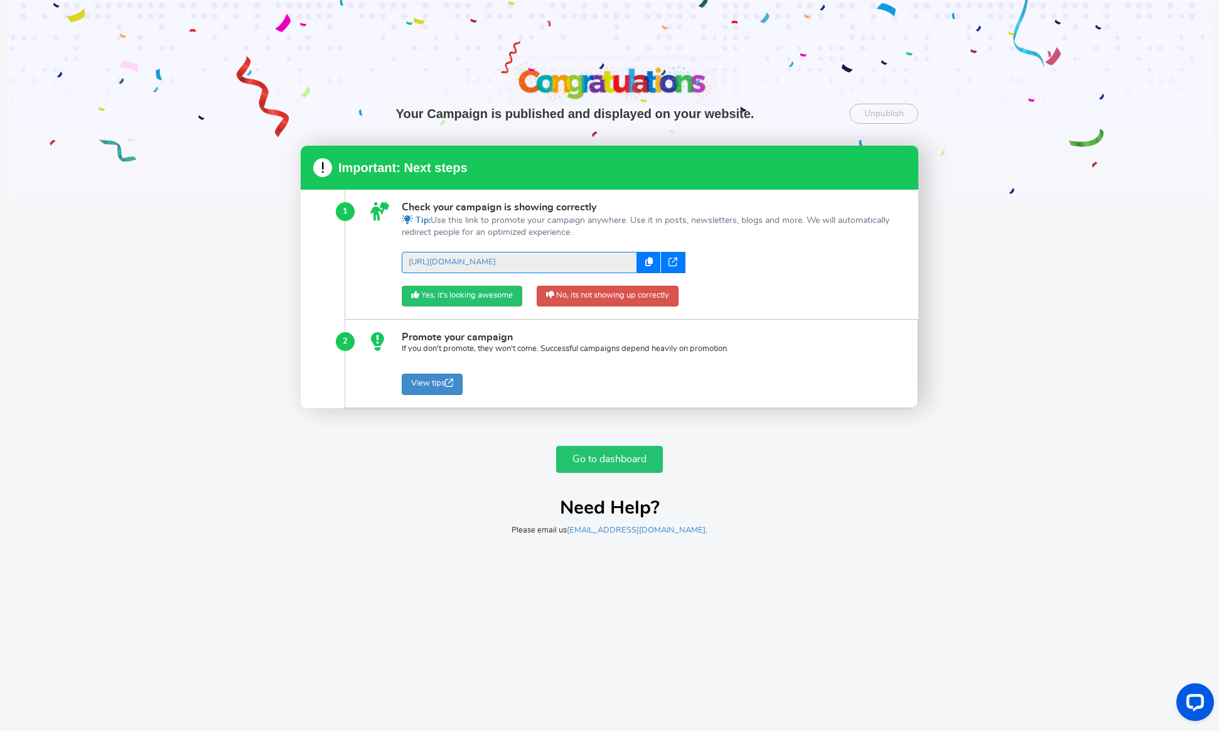
click at [615, 455] on link "Go to dashboard" at bounding box center [609, 459] width 107 height 27
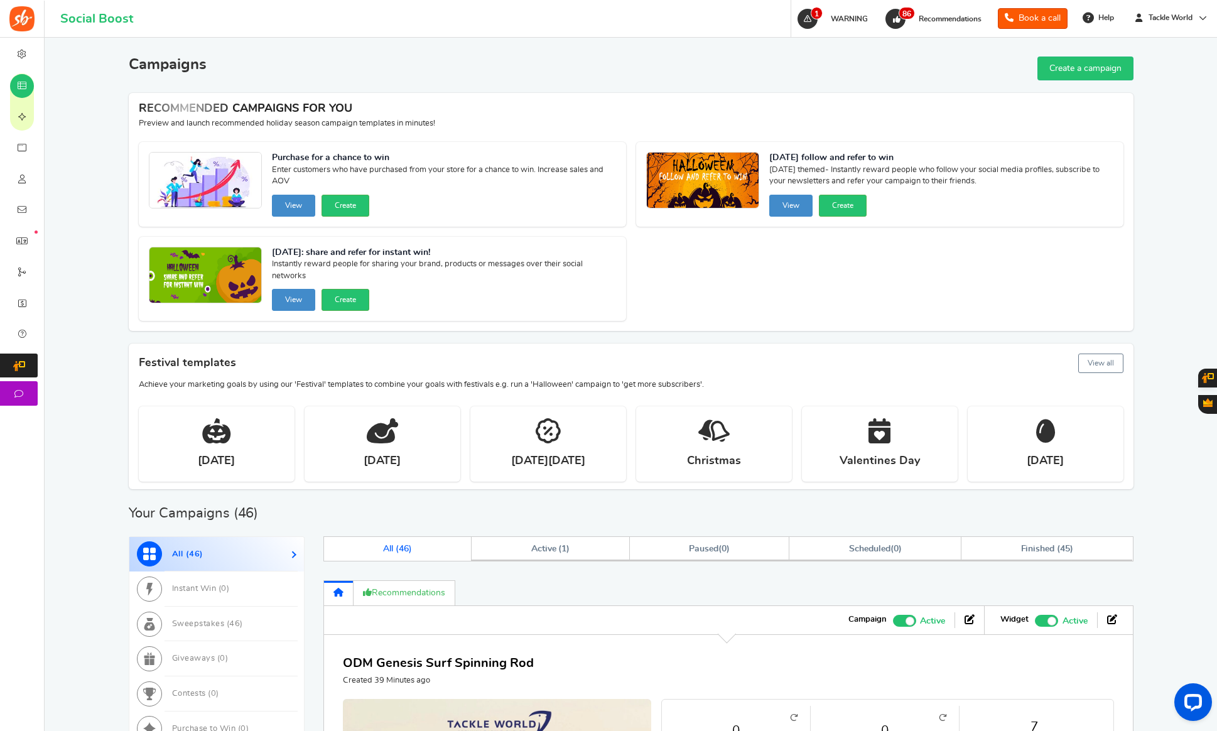
scroll to position [399, 0]
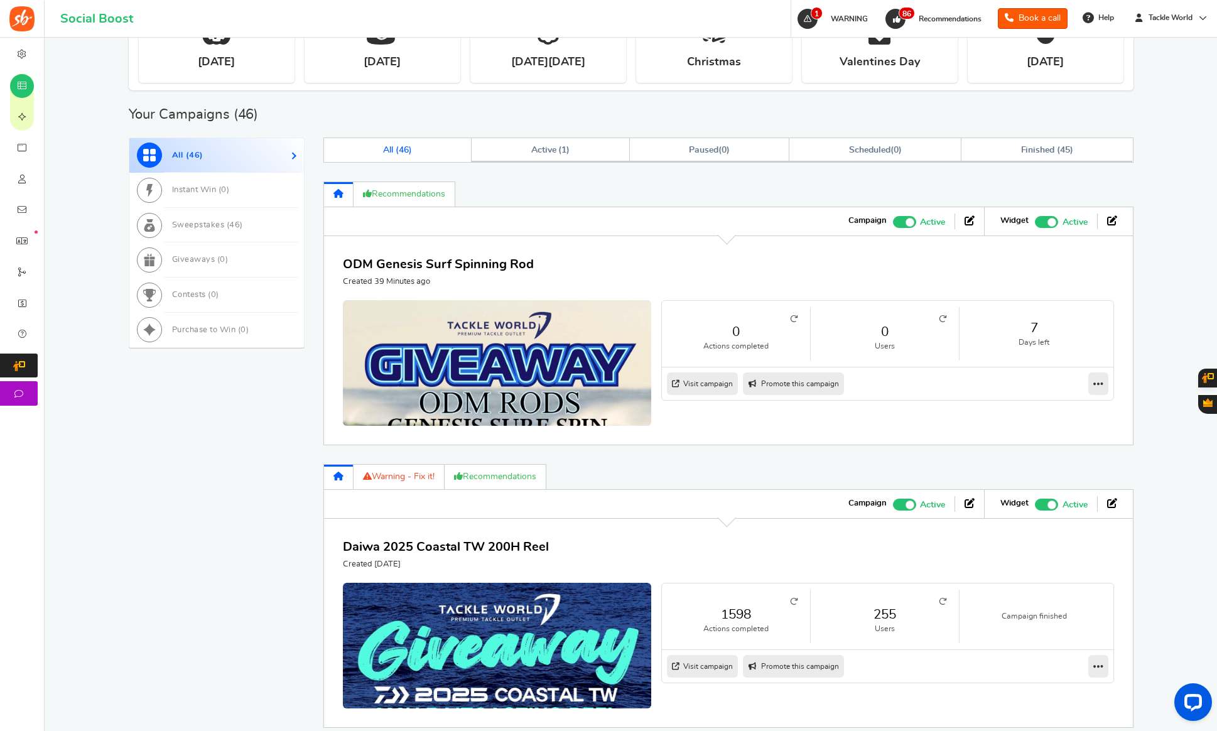
click at [904, 507] on span at bounding box center [904, 505] width 23 height 12
click at [893, 507] on input "Active Paused" at bounding box center [893, 503] width 0 height 8
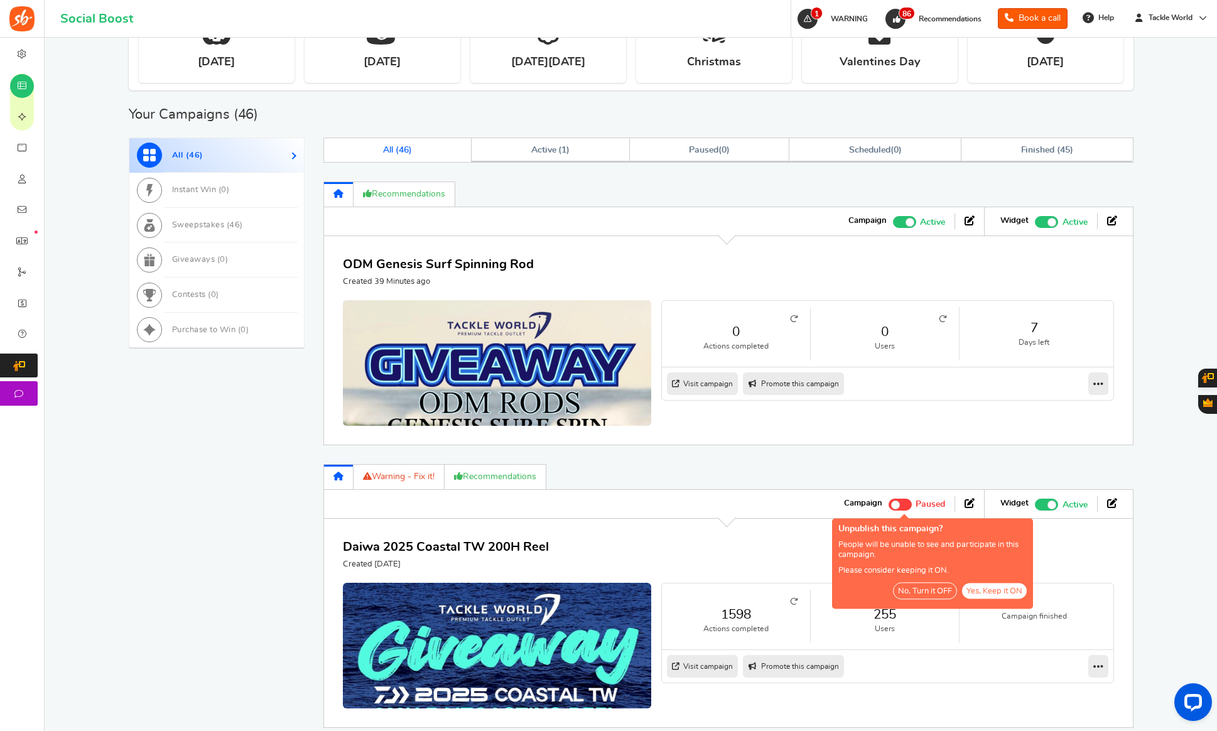
drag, startPoint x: 976, startPoint y: 594, endPoint x: 938, endPoint y: 602, distance: 39.8
click at [938, 602] on nav "No, Turn it OFF Yes, Keep it ON" at bounding box center [932, 592] width 188 height 20
click at [935, 599] on button "No, Turn it OFF" at bounding box center [925, 590] width 64 height 17
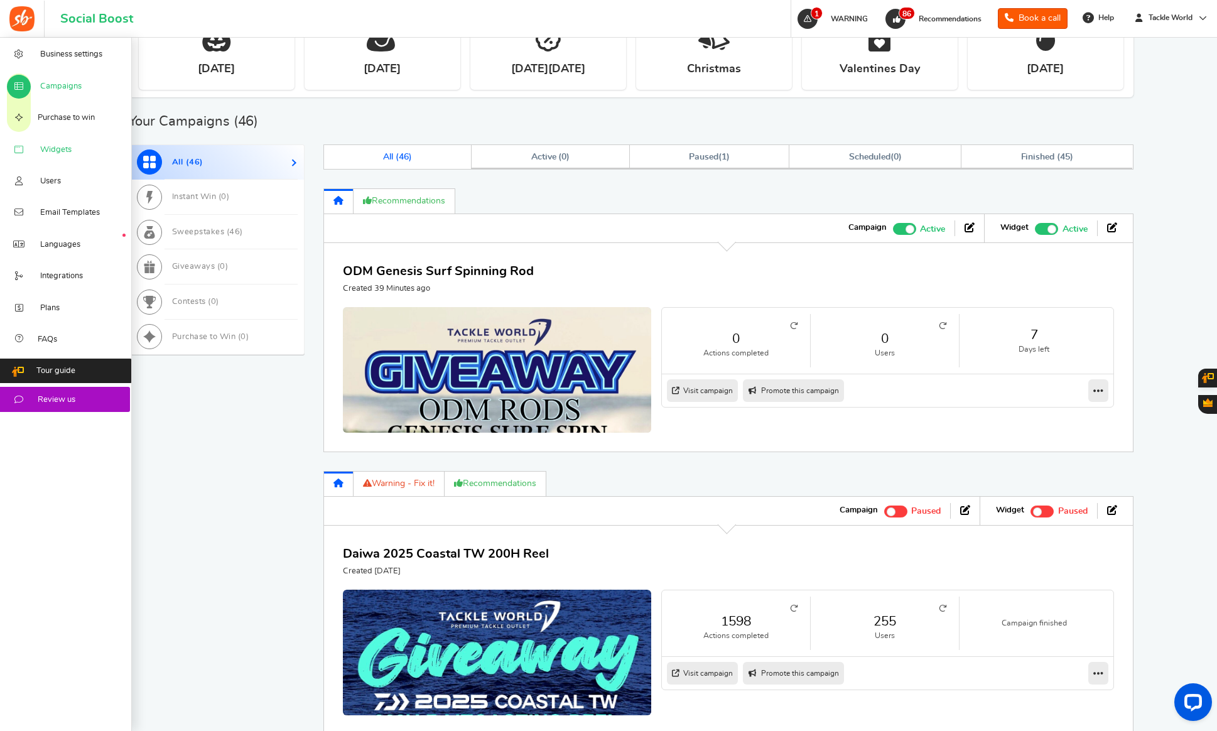
click at [19, 147] on icon at bounding box center [19, 150] width 13 height 10
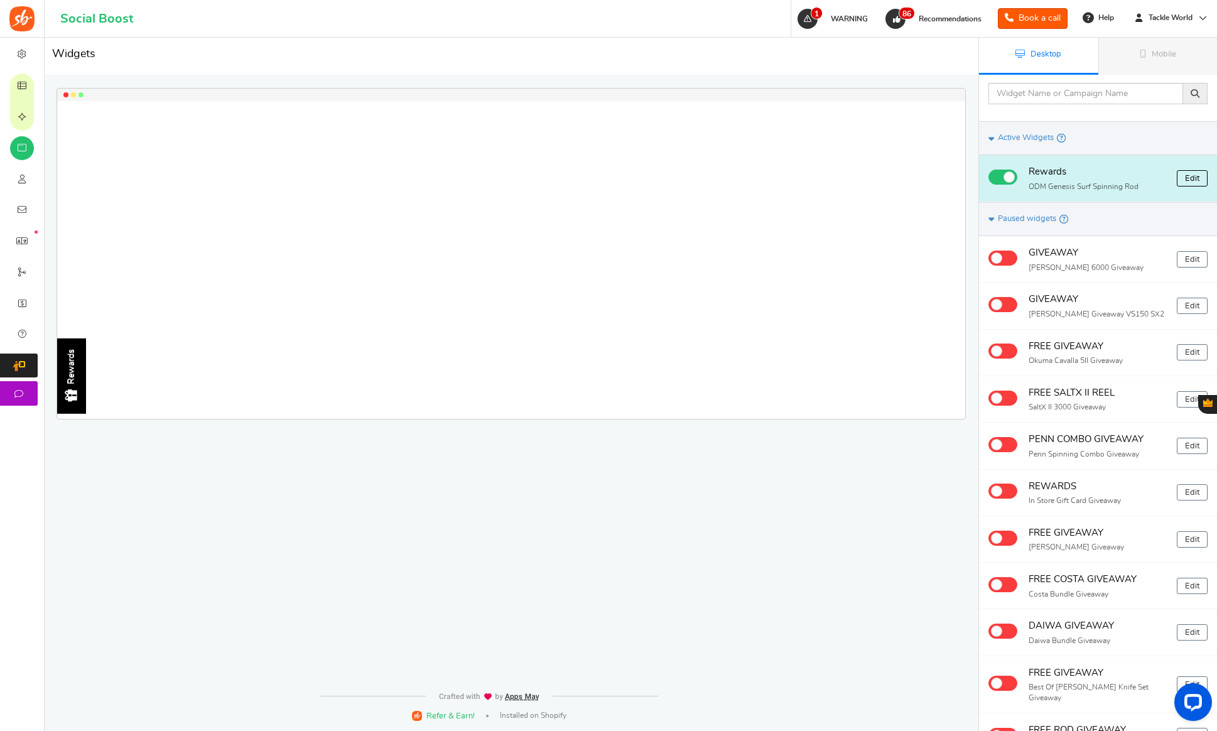
click at [1198, 183] on link "Edit" at bounding box center [1192, 178] width 31 height 16
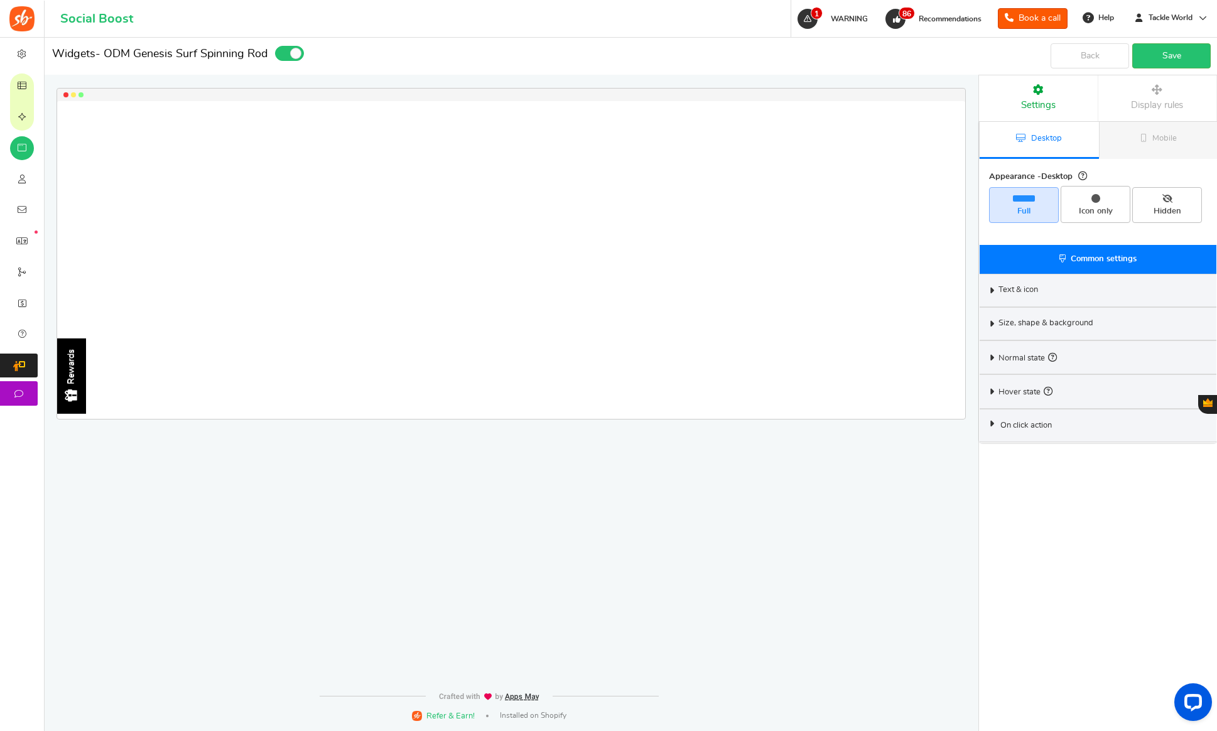
select select "left-side-drawer"
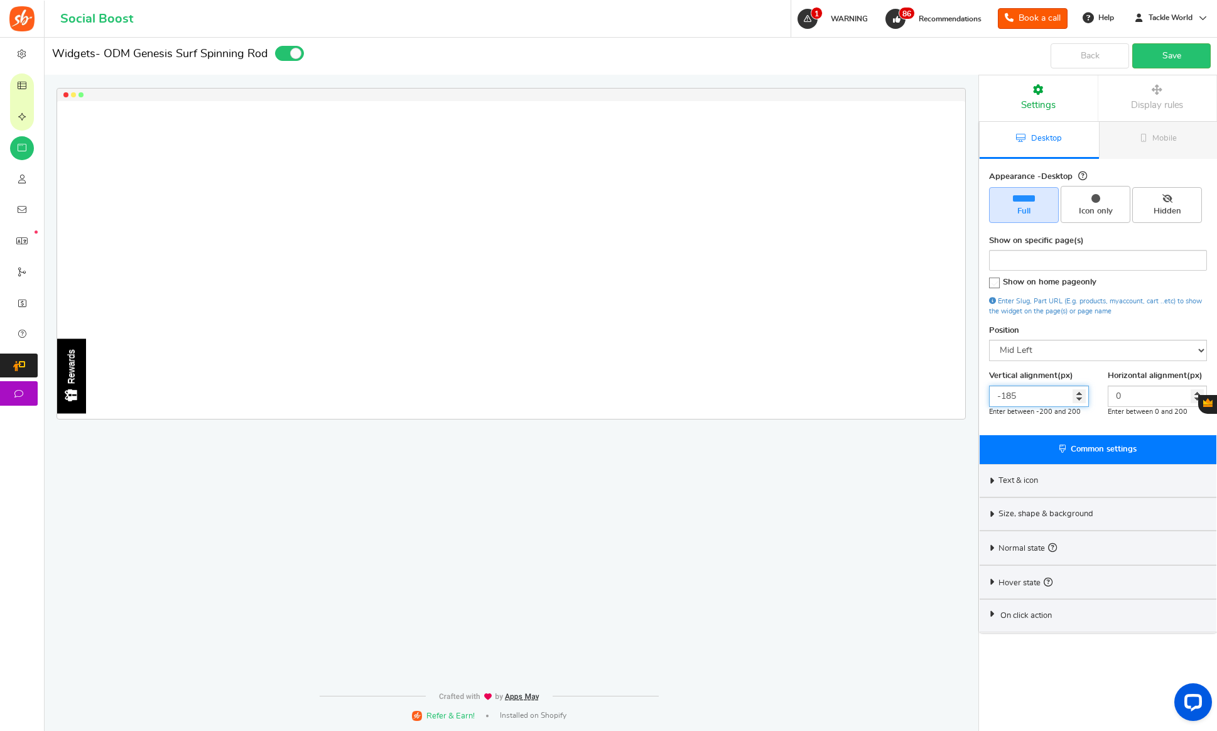
click at [1029, 392] on input "-185" at bounding box center [1039, 396] width 100 height 21
type input "0"
click at [1170, 60] on link "Save" at bounding box center [1171, 55] width 78 height 25
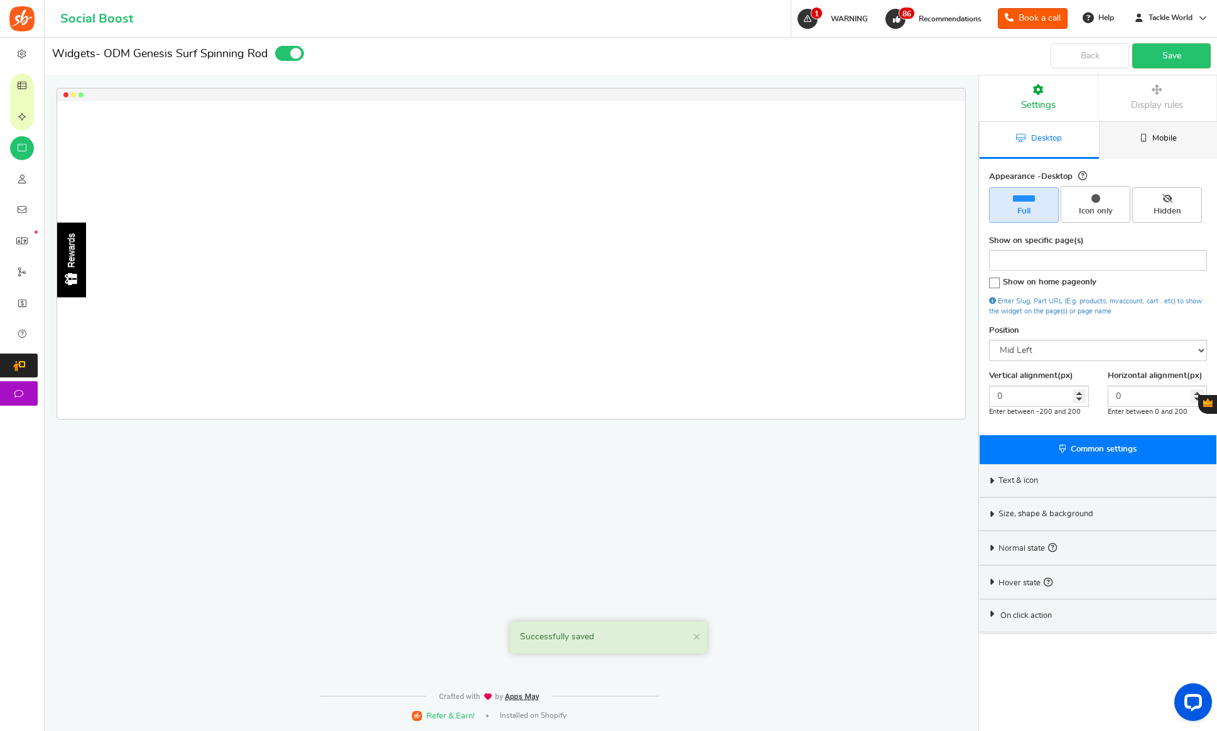
click at [1145, 146] on link "Mobile" at bounding box center [1158, 140] width 119 height 37
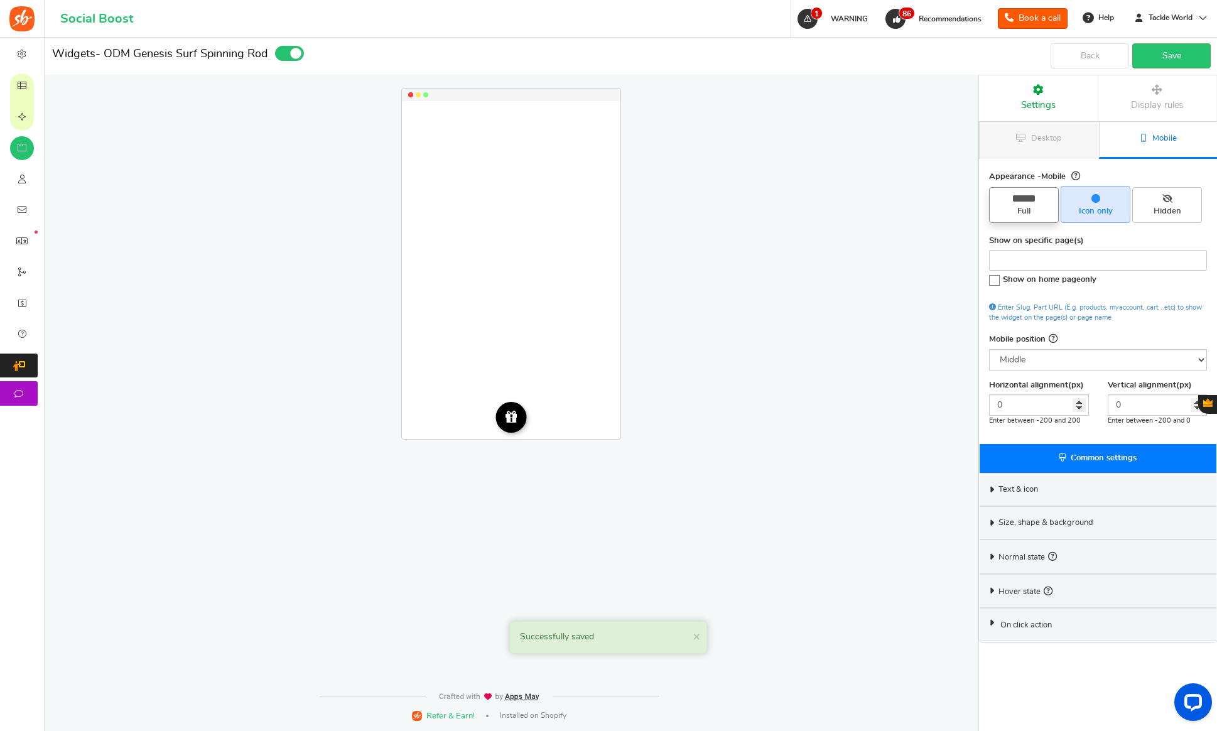
click at [1029, 200] on icon at bounding box center [1024, 198] width 22 height 6
click at [1029, 198] on input "Full" at bounding box center [1028, 194] width 8 height 8
radio input "true"
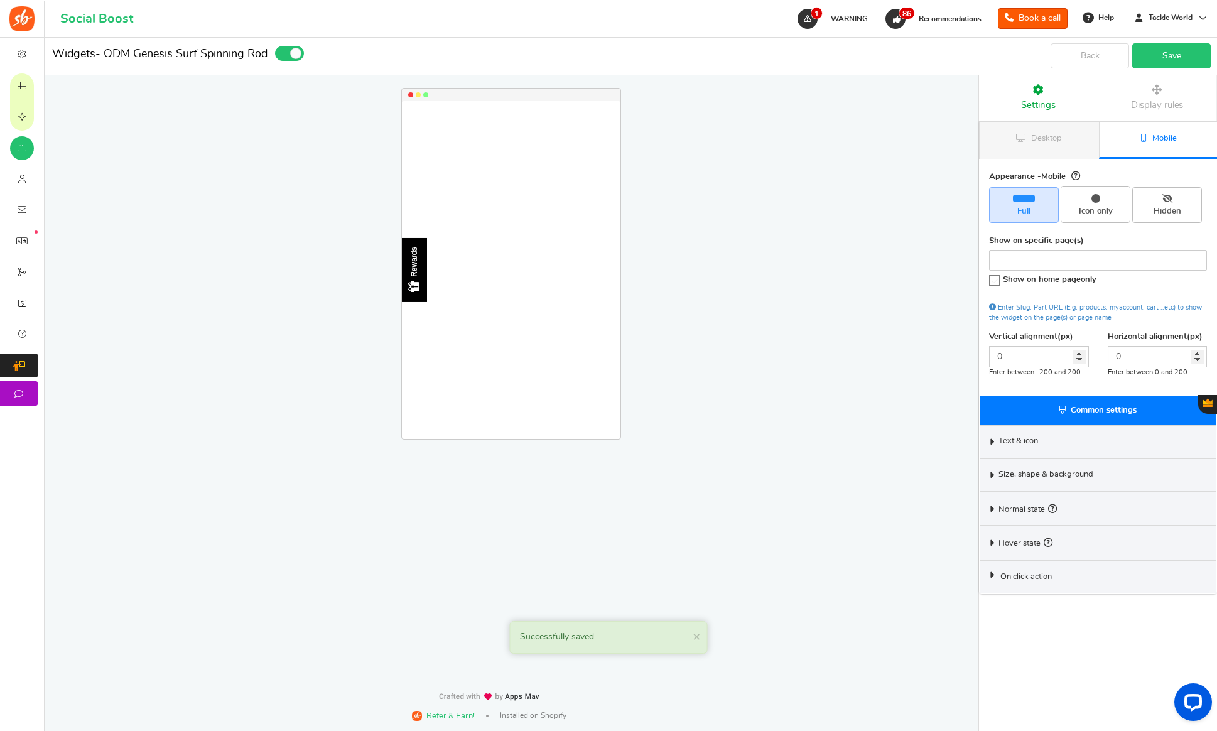
click at [1177, 56] on link "Save" at bounding box center [1171, 55] width 78 height 25
click at [1029, 135] on link "Desktop" at bounding box center [1039, 140] width 119 height 37
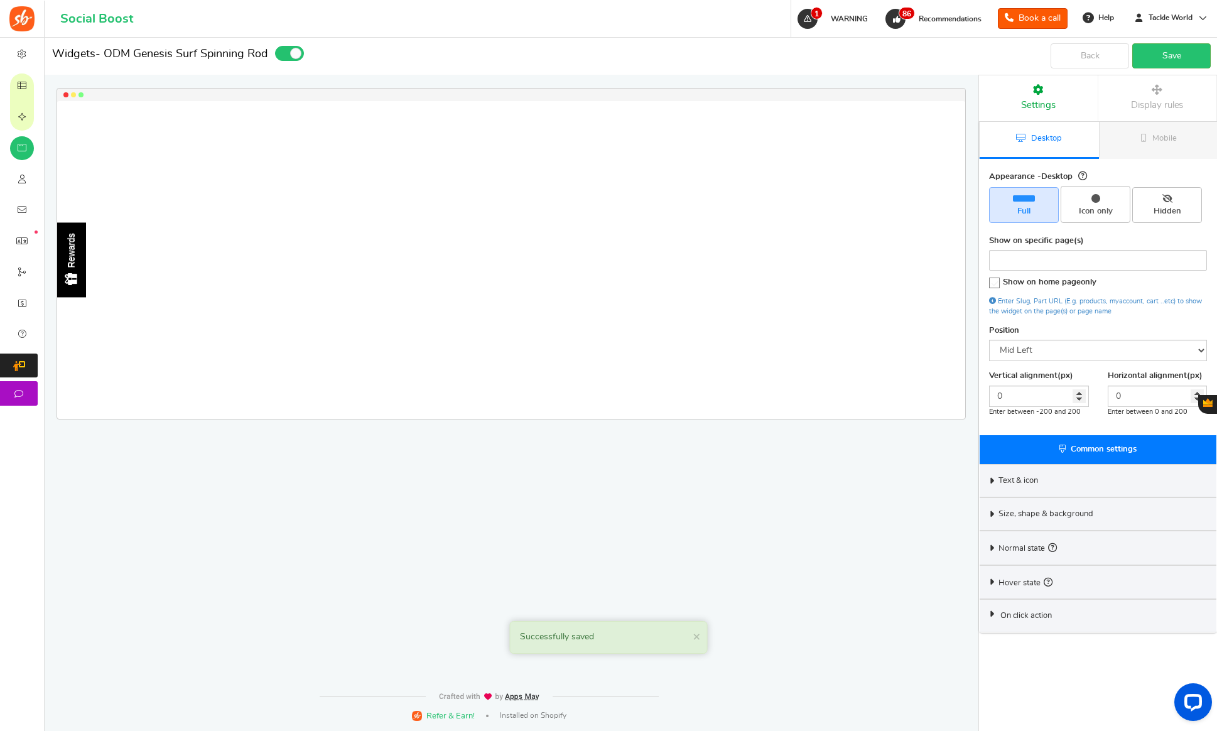
click at [1055, 481] on div "Text & icon" at bounding box center [1098, 480] width 237 height 33
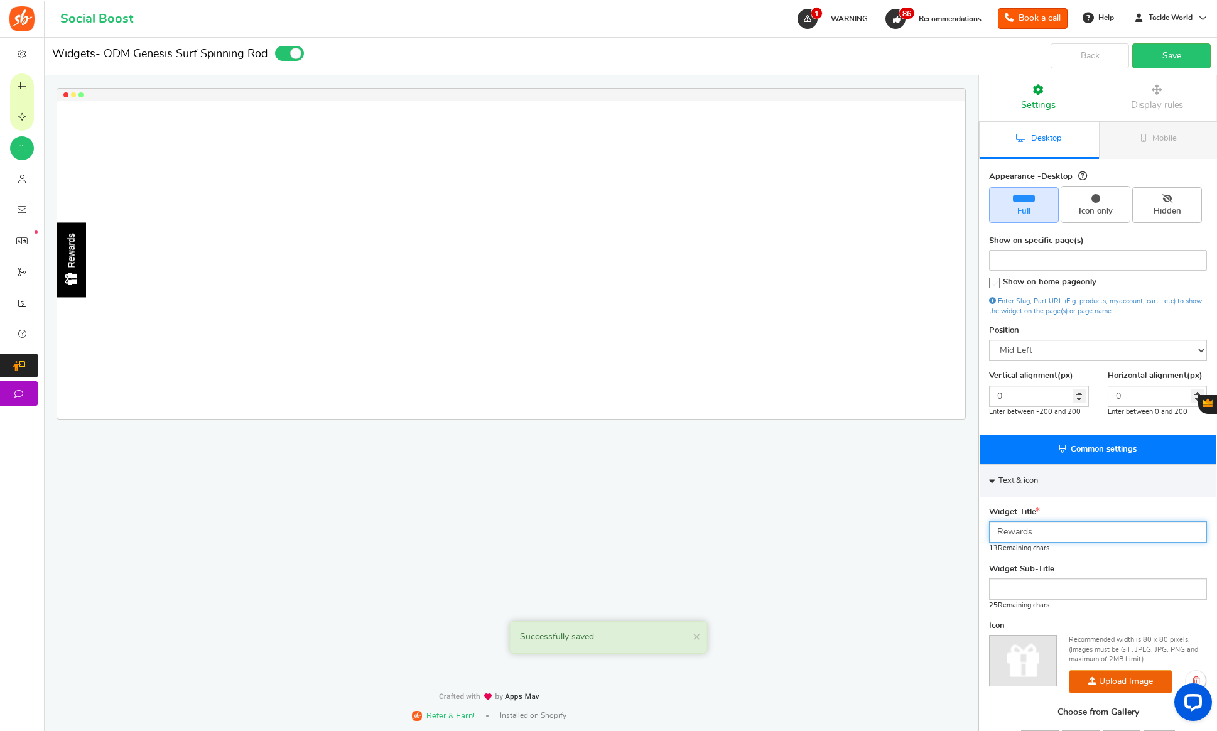
click at [1051, 529] on input "Rewards" at bounding box center [1098, 531] width 218 height 21
type input "FREE GIVEAWAY"
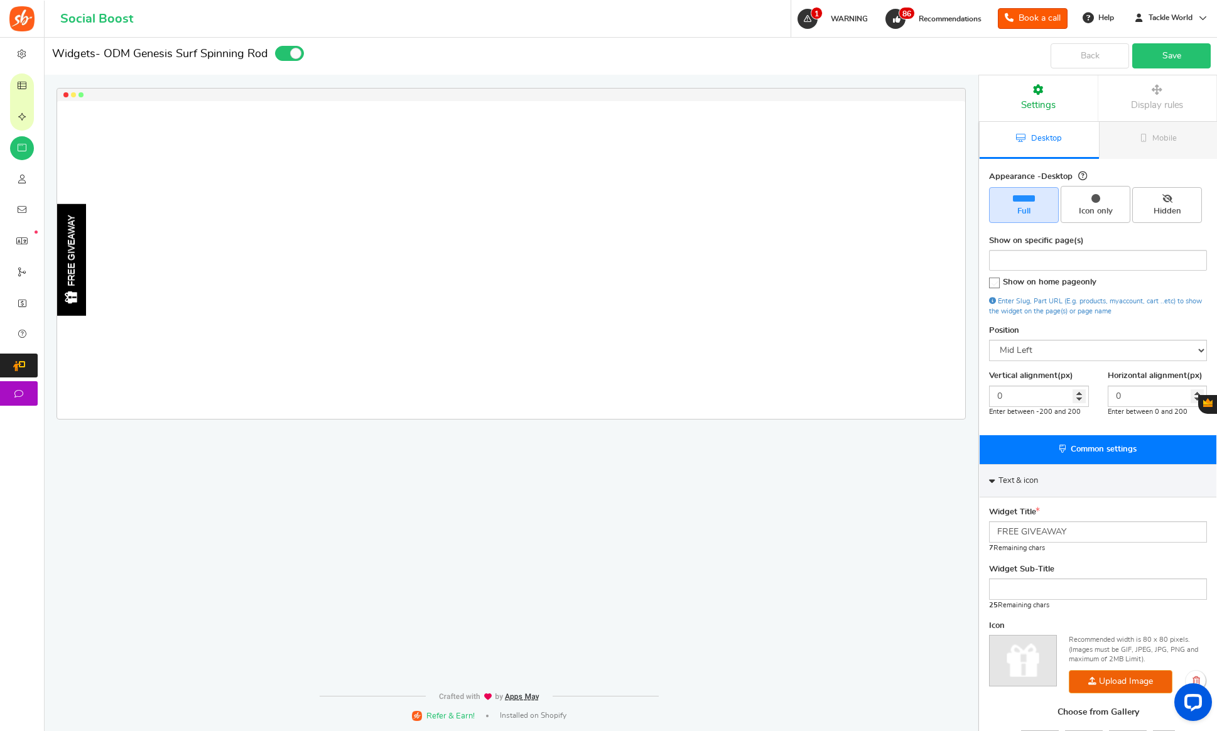
click at [1162, 50] on link "Save" at bounding box center [1171, 55] width 78 height 25
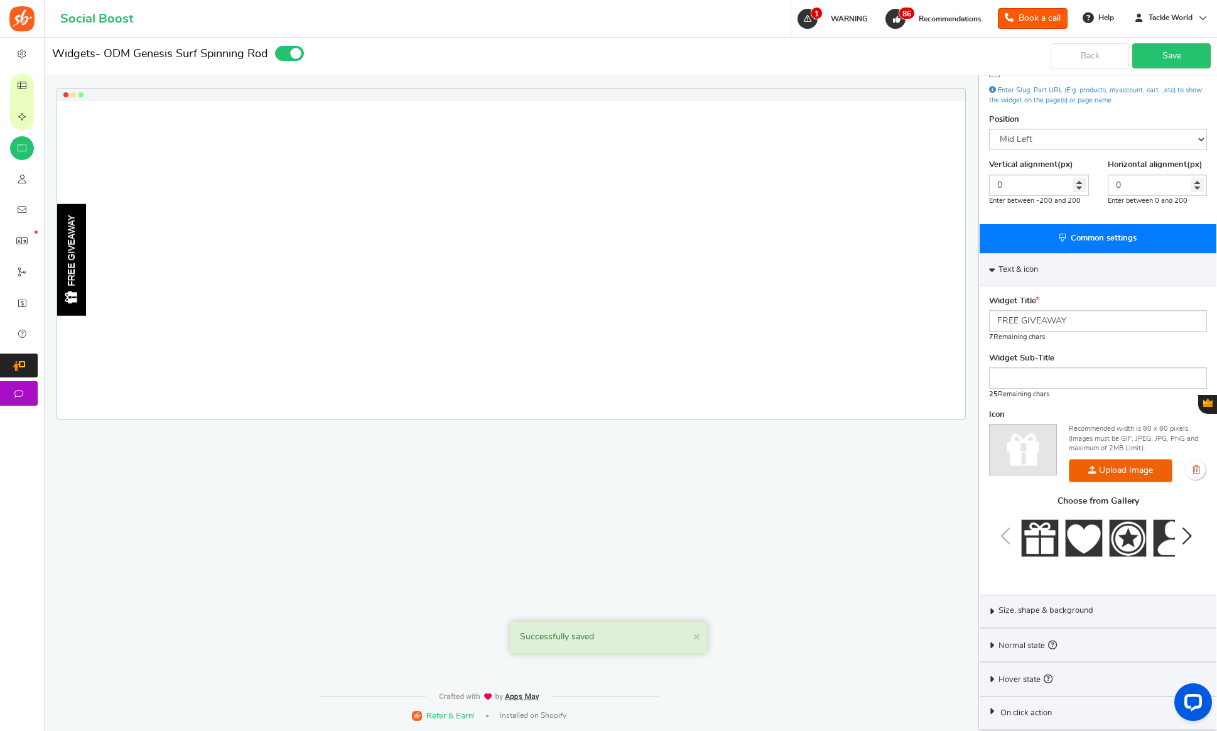
click at [1047, 607] on span "Size, shape & background" at bounding box center [1045, 610] width 95 height 11
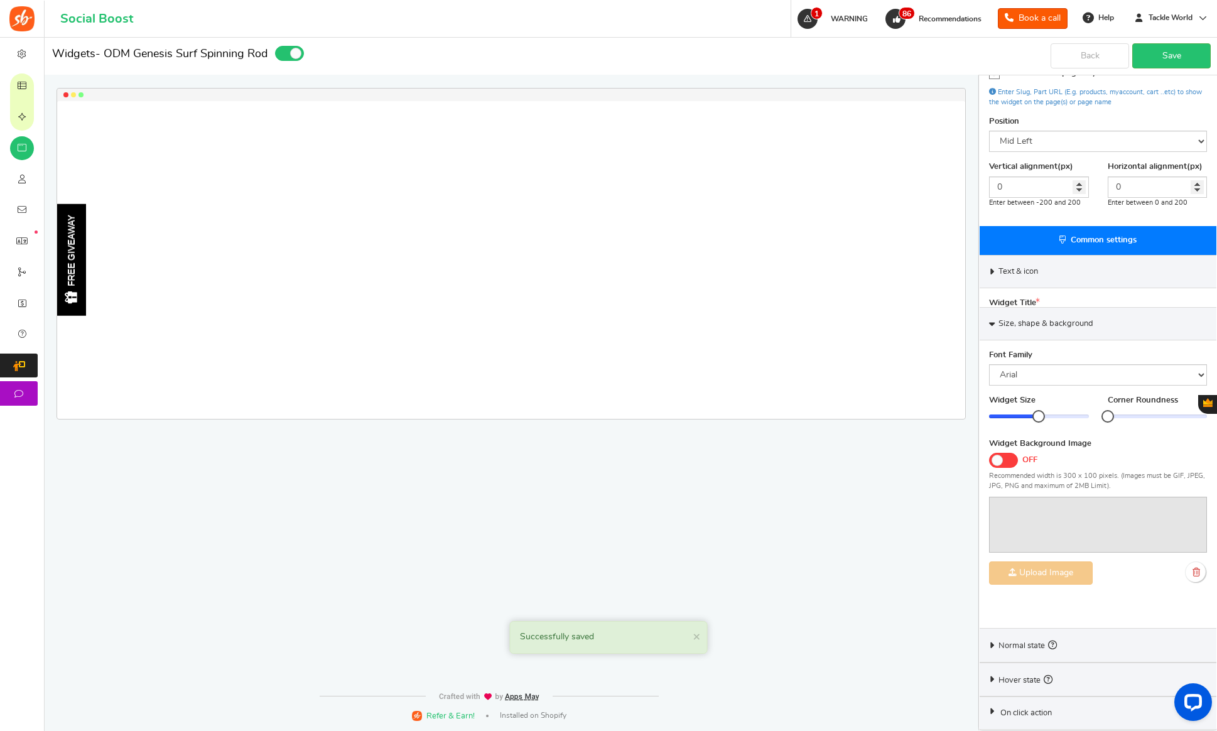
scroll to position [170, 0]
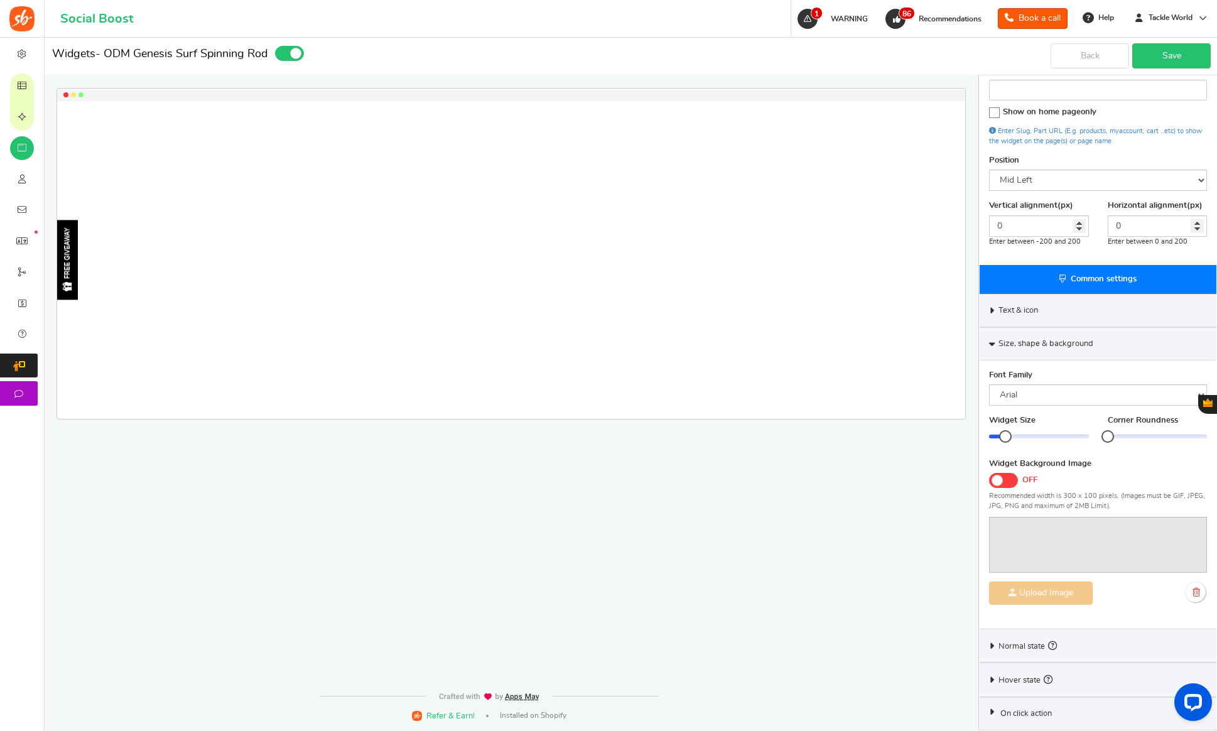
drag, startPoint x: 1039, startPoint y: 438, endPoint x: 1003, endPoint y: 438, distance: 35.8
click at [1004, 437] on div at bounding box center [1005, 436] width 13 height 13
click at [1170, 64] on link "Save" at bounding box center [1171, 55] width 78 height 25
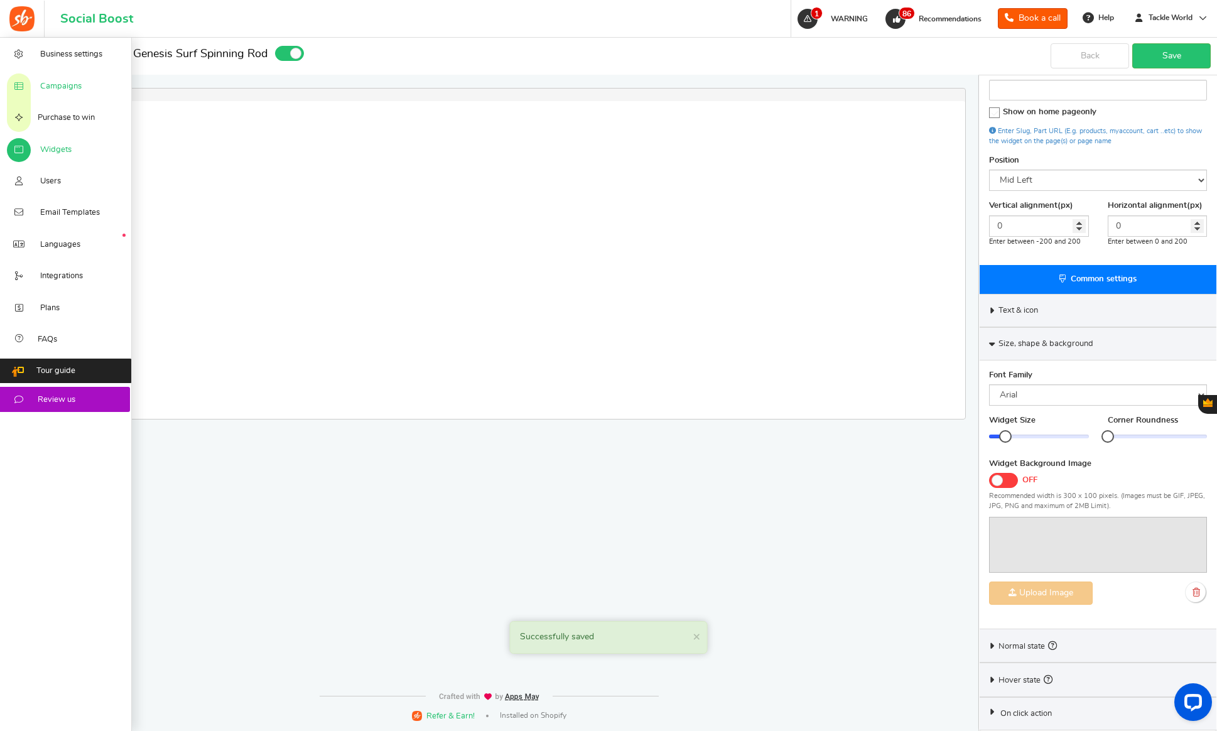
click at [57, 87] on span "Campaigns" at bounding box center [60, 86] width 41 height 11
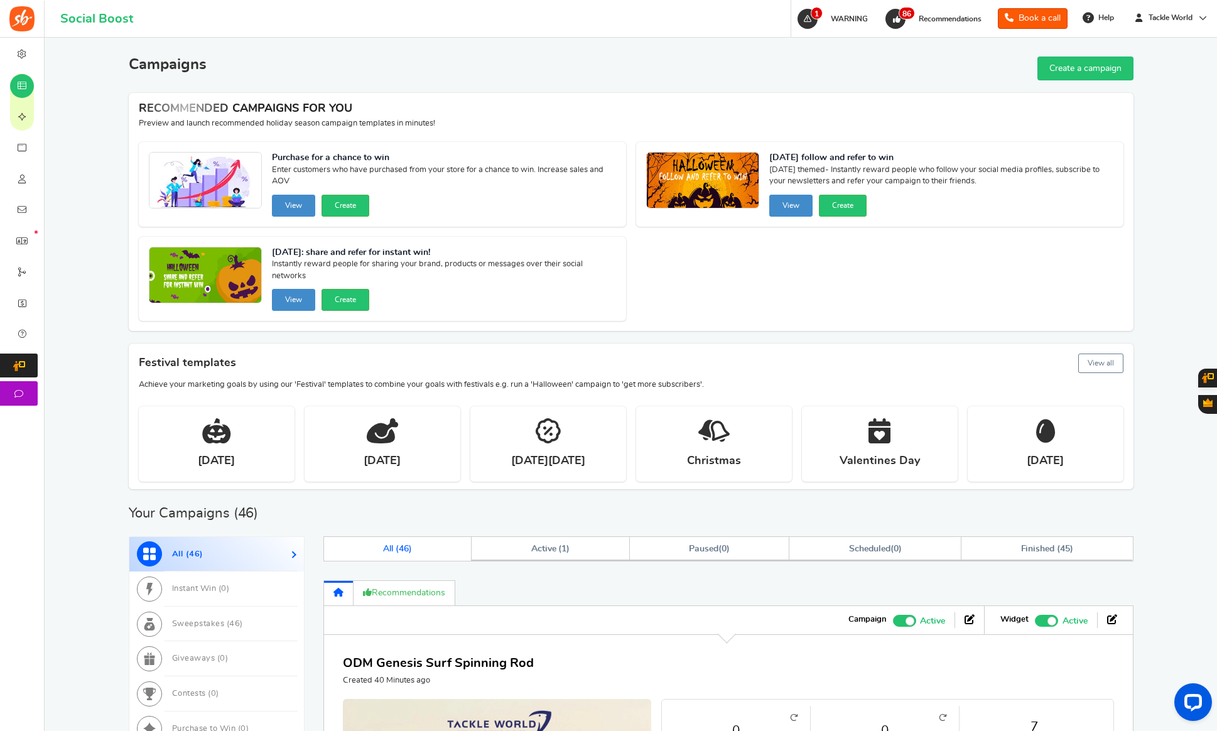
scroll to position [202, 0]
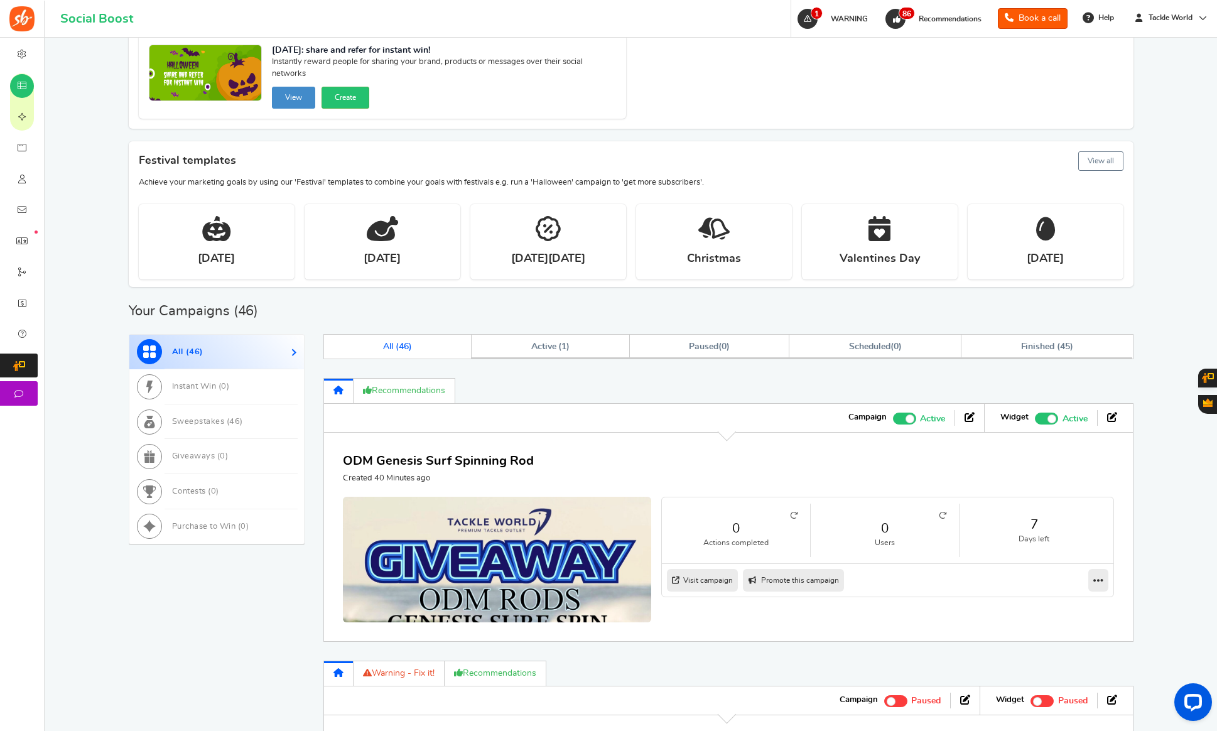
click at [873, 535] on link "0" at bounding box center [884, 528] width 123 height 18
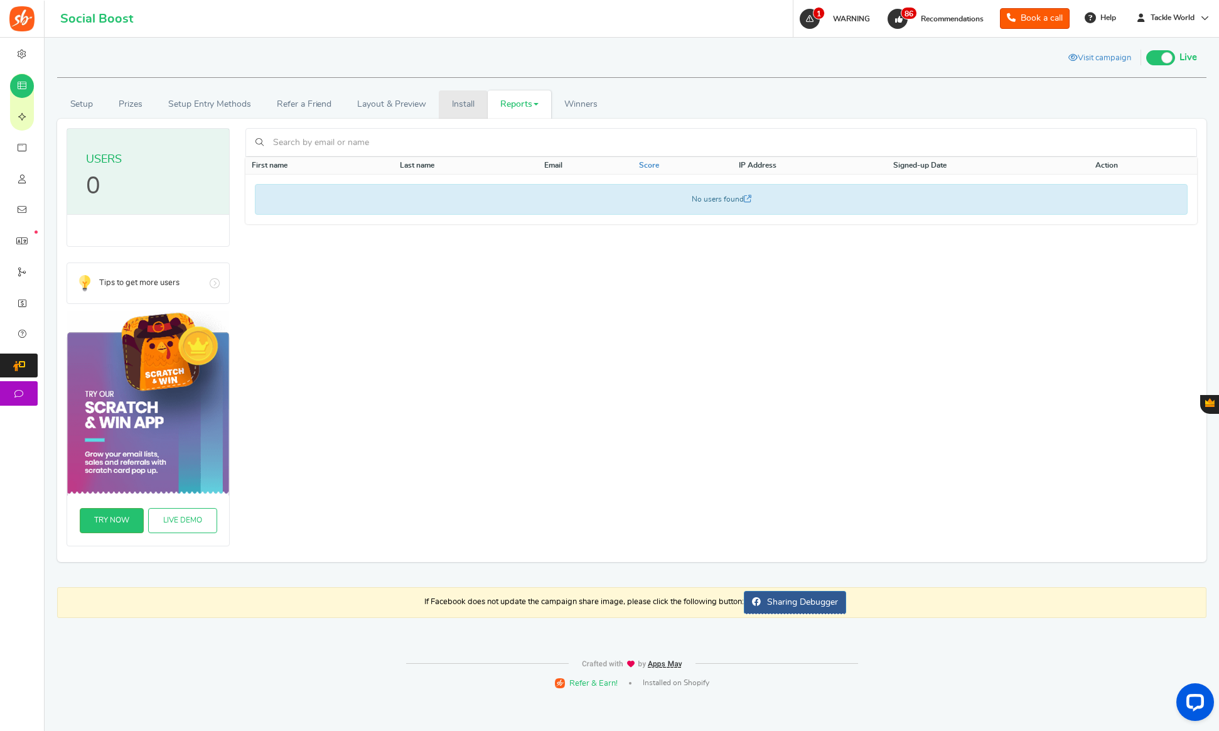
click at [468, 109] on link "Install" at bounding box center [463, 104] width 49 height 28
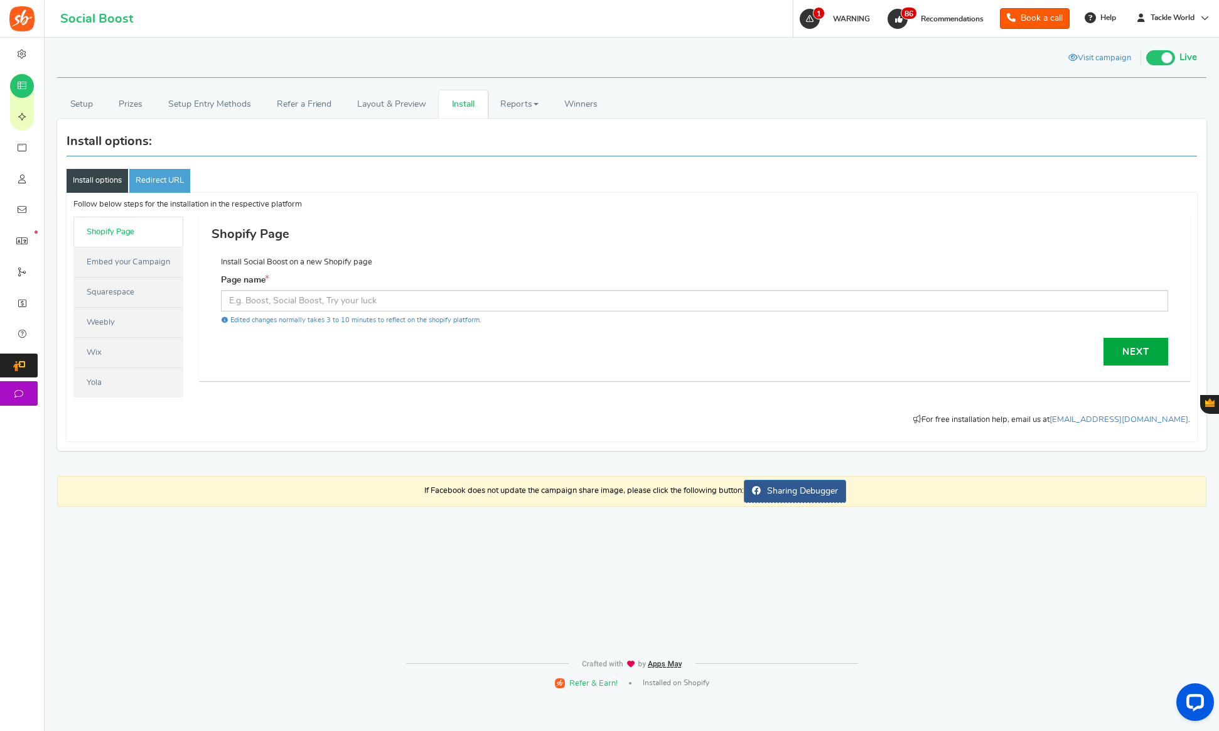
click at [104, 265] on link "Embed your Campaign" at bounding box center [128, 262] width 110 height 30
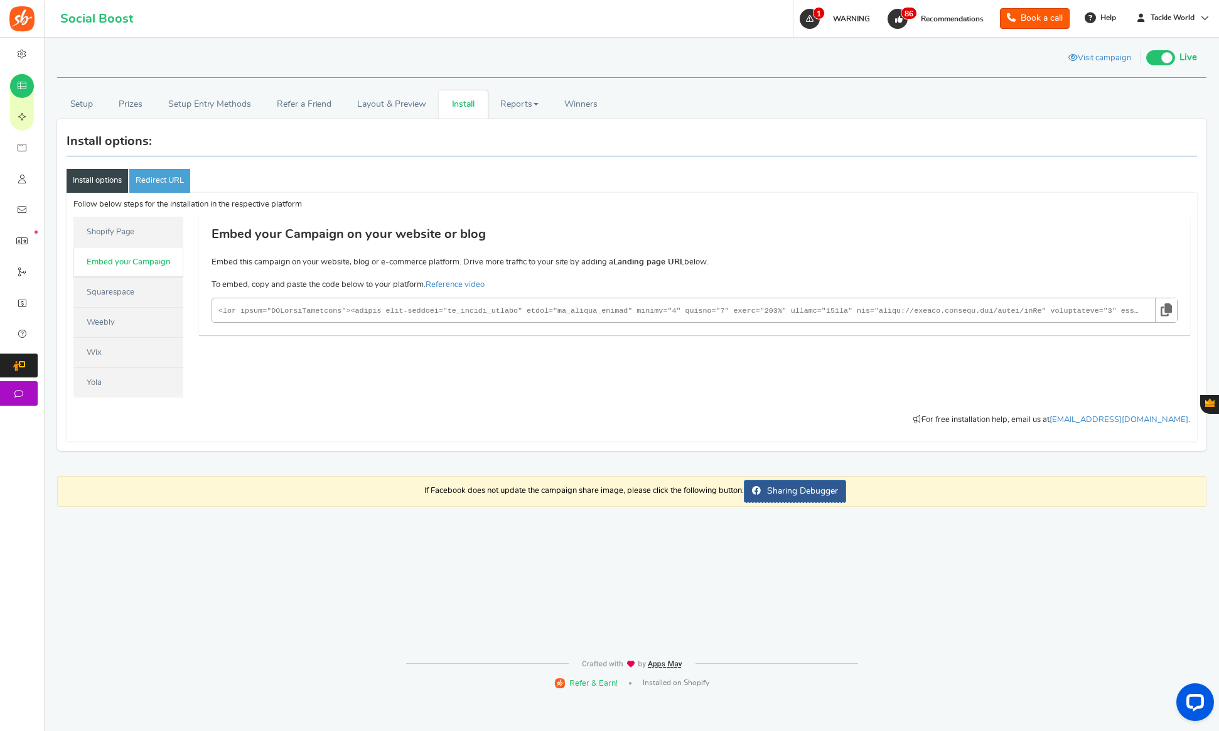
click at [1169, 311] on icon at bounding box center [1166, 309] width 11 height 23
click at [1207, 702] on button "Open LiveChat chat widget" at bounding box center [1196, 702] width 38 height 38
click at [0, 0] on span "Campaigns" at bounding box center [0, 0] width 0 height 0
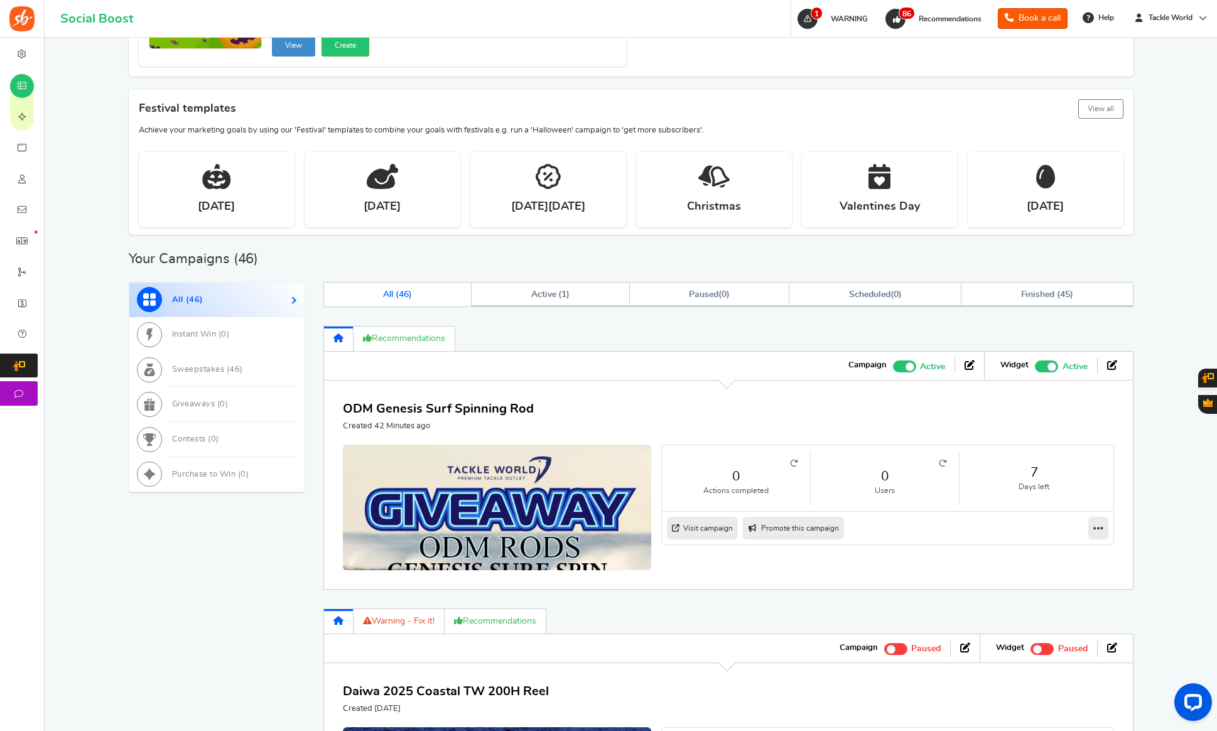
scroll to position [784, 0]
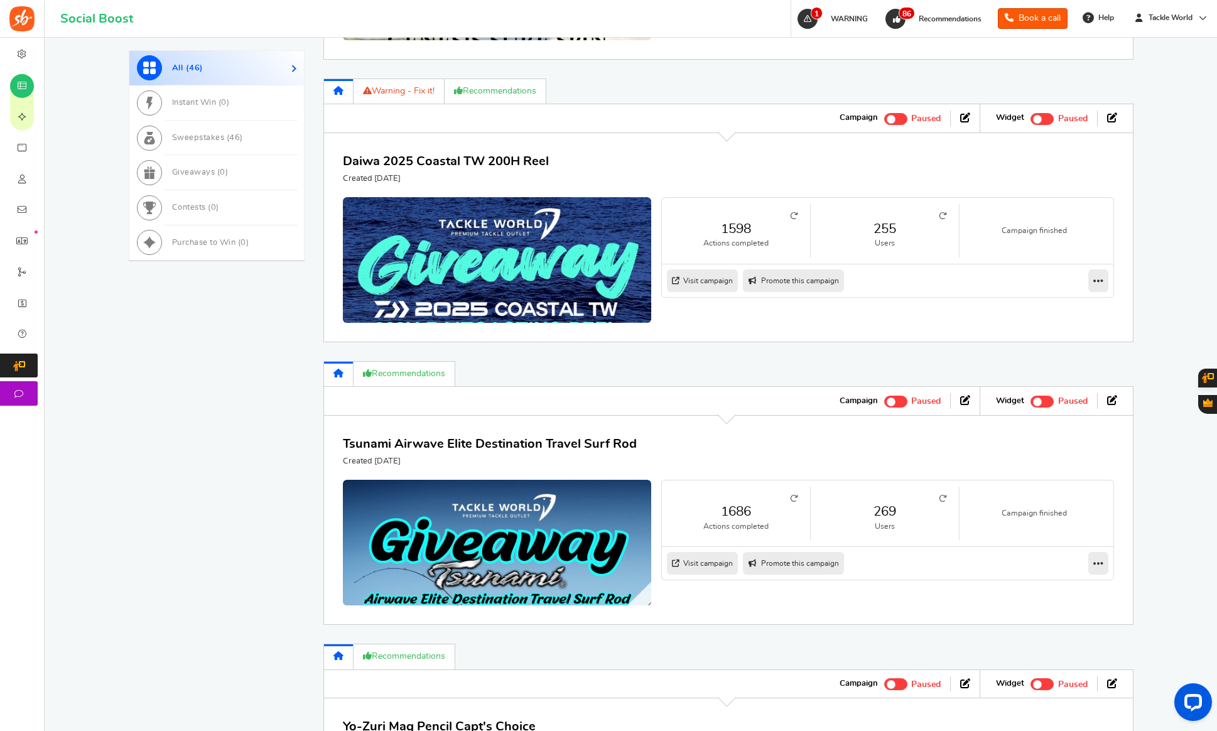
click at [892, 235] on link "255" at bounding box center [884, 229] width 123 height 18
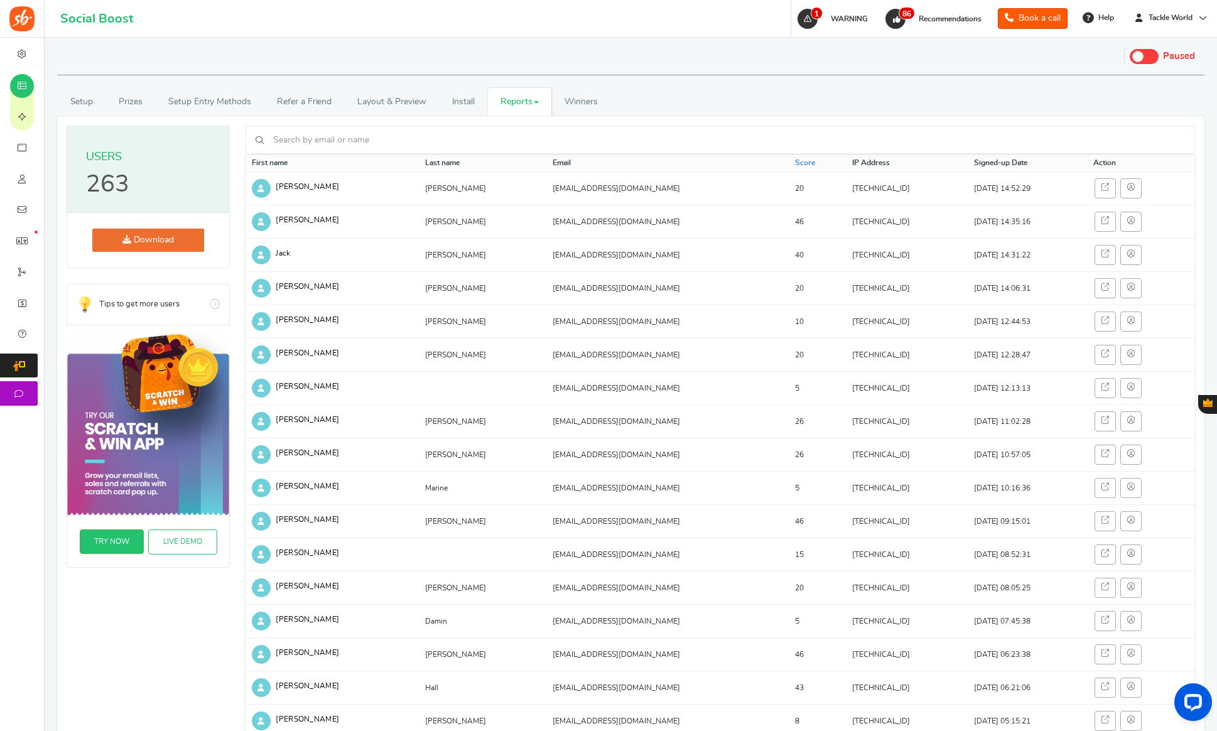
click at [132, 241] on link "Download" at bounding box center [148, 240] width 112 height 23
click at [510, 100] on link "Reports" at bounding box center [520, 102] width 64 height 28
click at [509, 160] on link "Entries" at bounding box center [538, 165] width 100 height 18
